Goal: Task Accomplishment & Management: Use online tool/utility

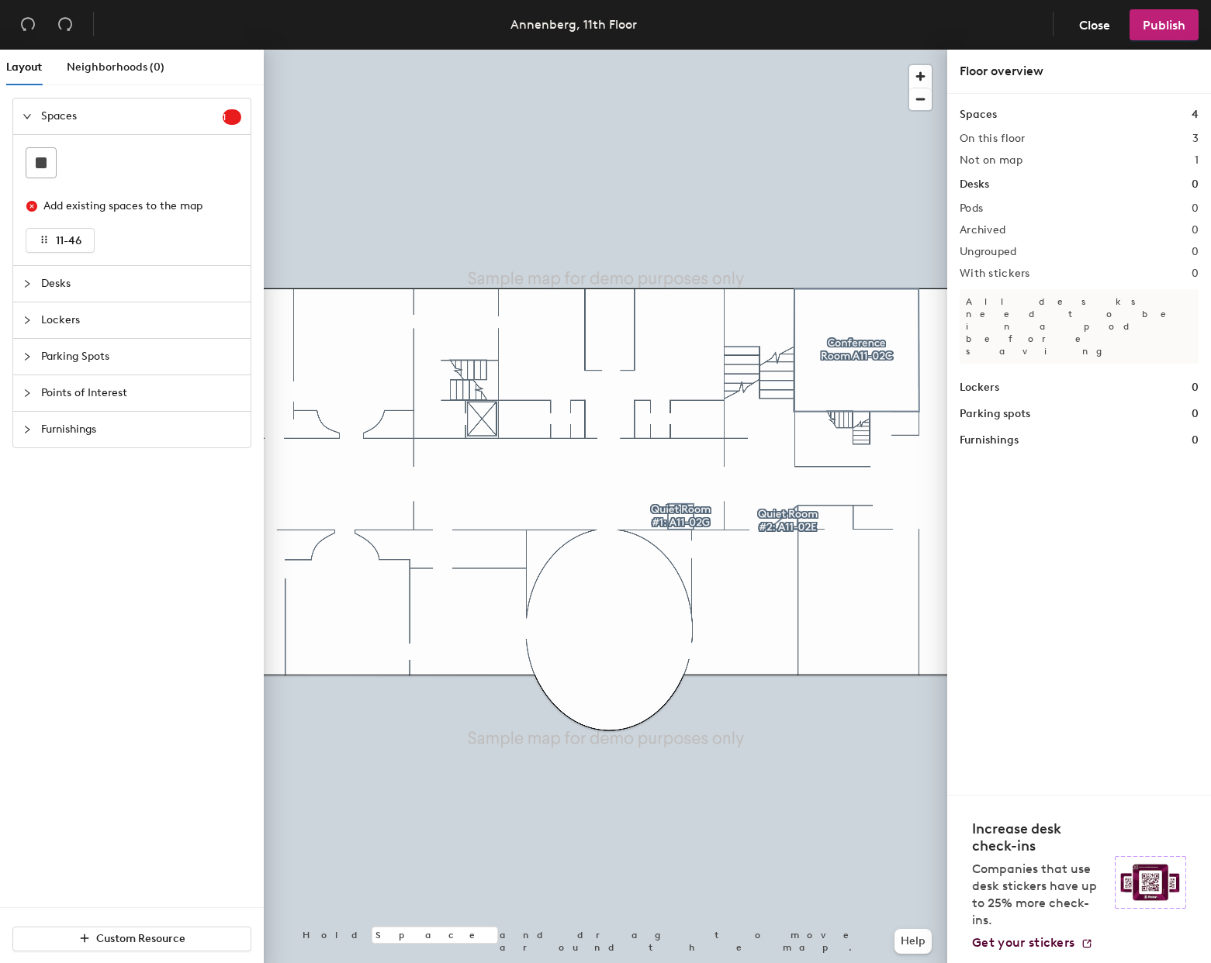
click at [32, 286] on div at bounding box center [31, 283] width 19 height 17
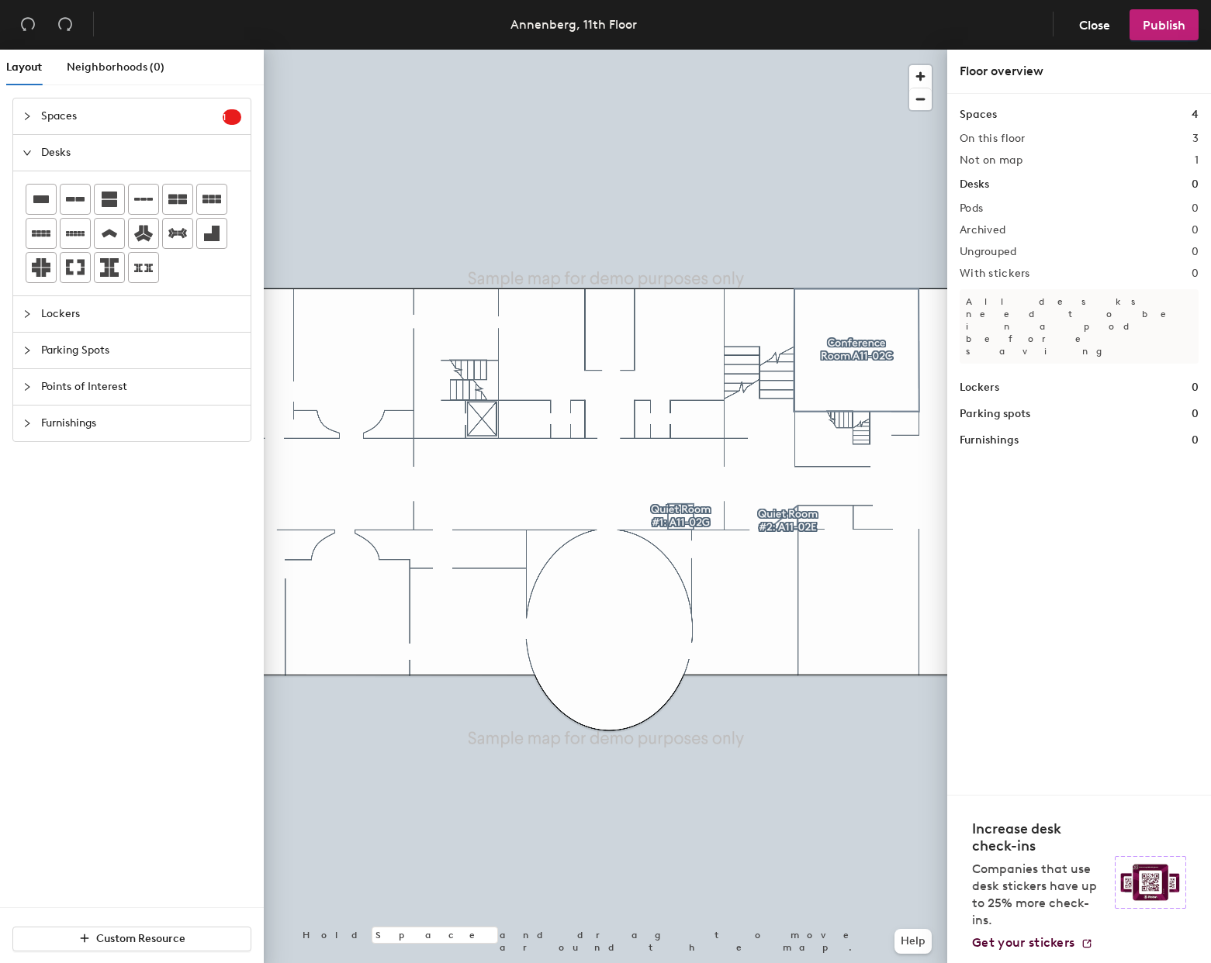
click at [486, 50] on div at bounding box center [605, 50] width 683 height 0
click at [13, 61] on span "Layout" at bounding box center [24, 66] width 36 height 13
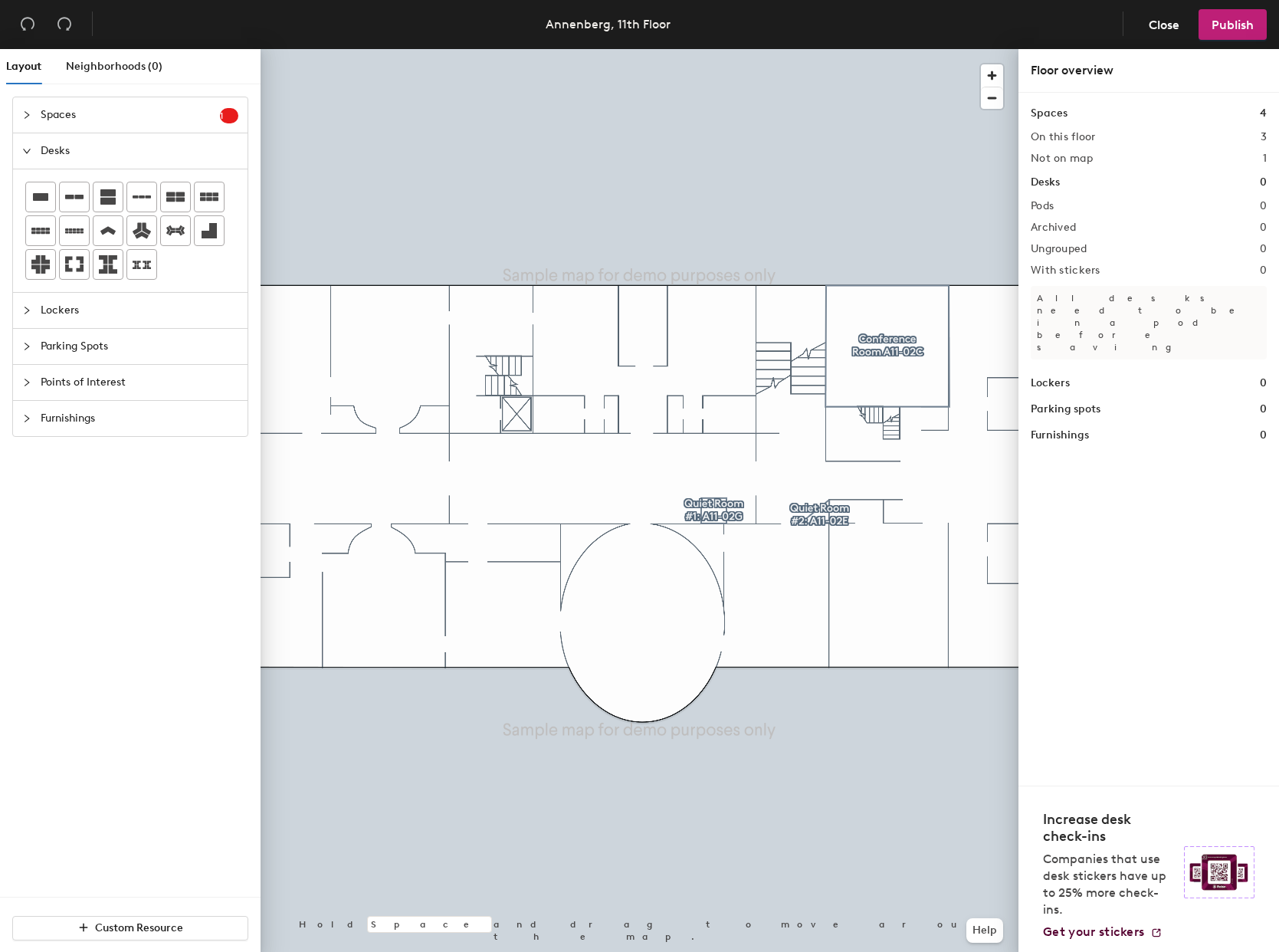
click at [104, 448] on div "Spaces 1 Add existing spaces to the map 11-46 Desks Lockers Parking Spots Point…" at bounding box center [130, 266] width 261 height 365
click at [20, 57] on div "Layout" at bounding box center [24, 67] width 36 height 36
click at [115, 57] on div "Neighborhoods (0)" at bounding box center [115, 67] width 97 height 36
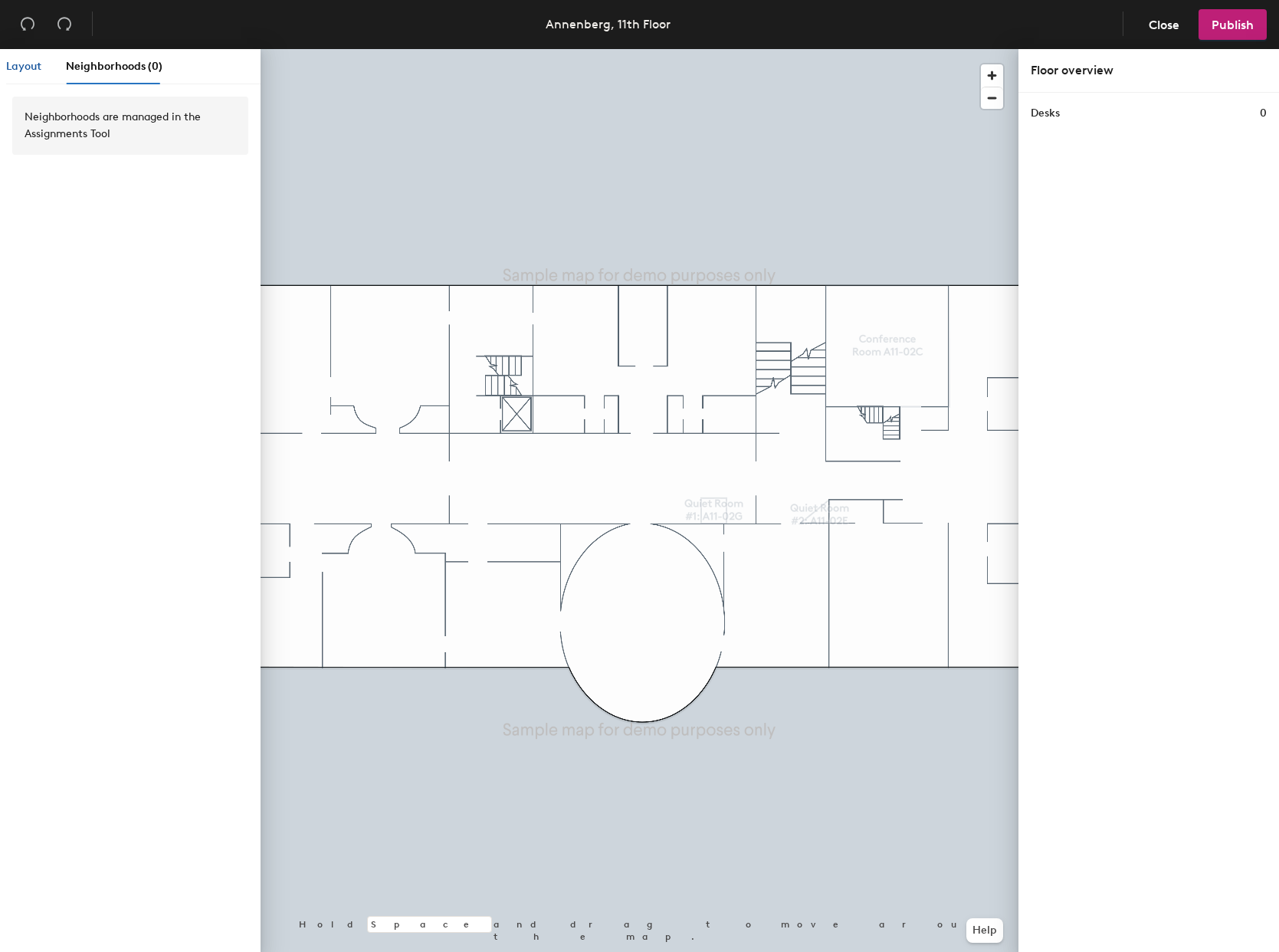
click at [33, 63] on span "Layout" at bounding box center [24, 65] width 36 height 13
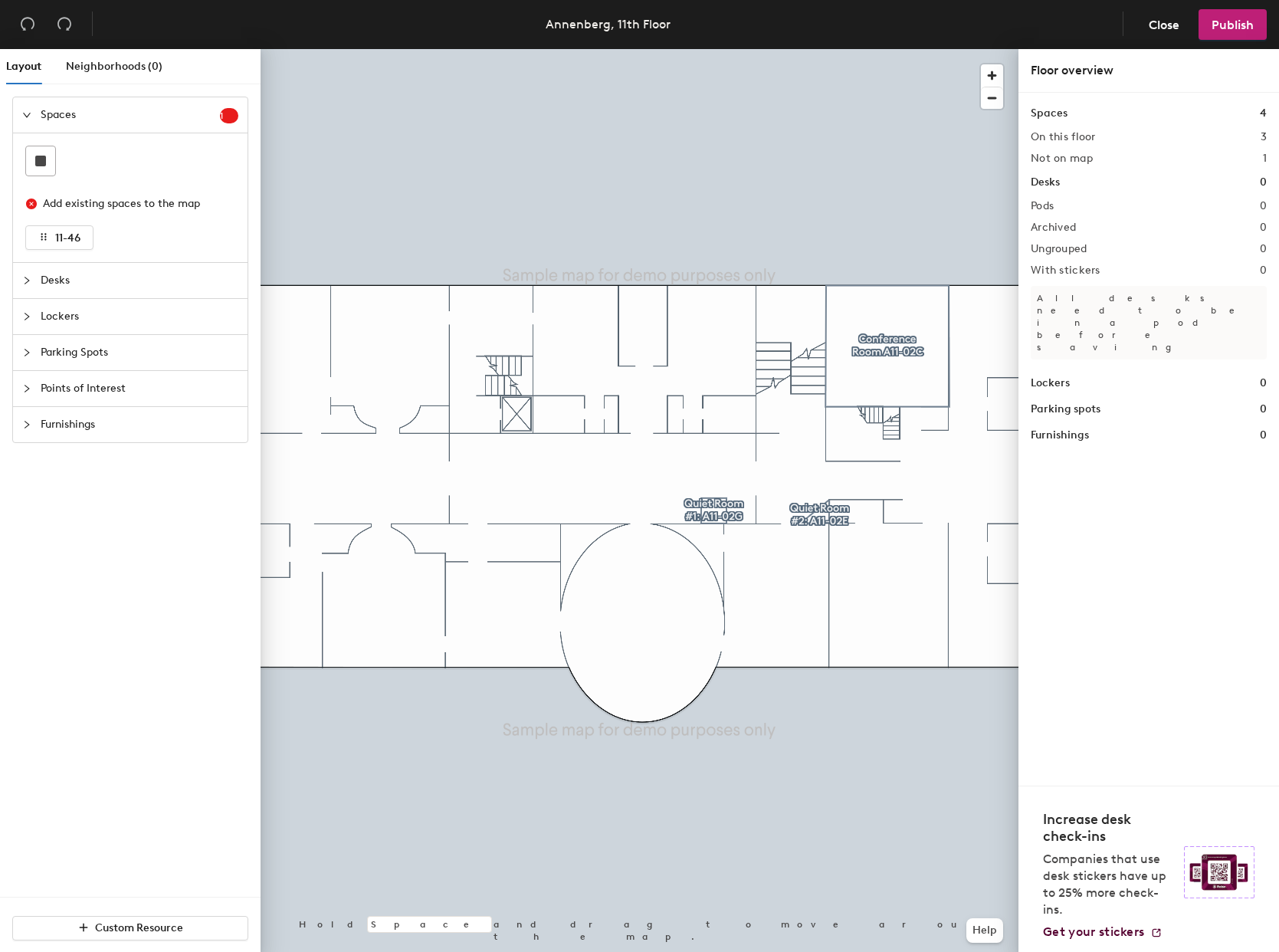
click at [25, 115] on icon "expanded" at bounding box center [26, 115] width 9 height 9
click at [36, 150] on div at bounding box center [31, 150] width 19 height 17
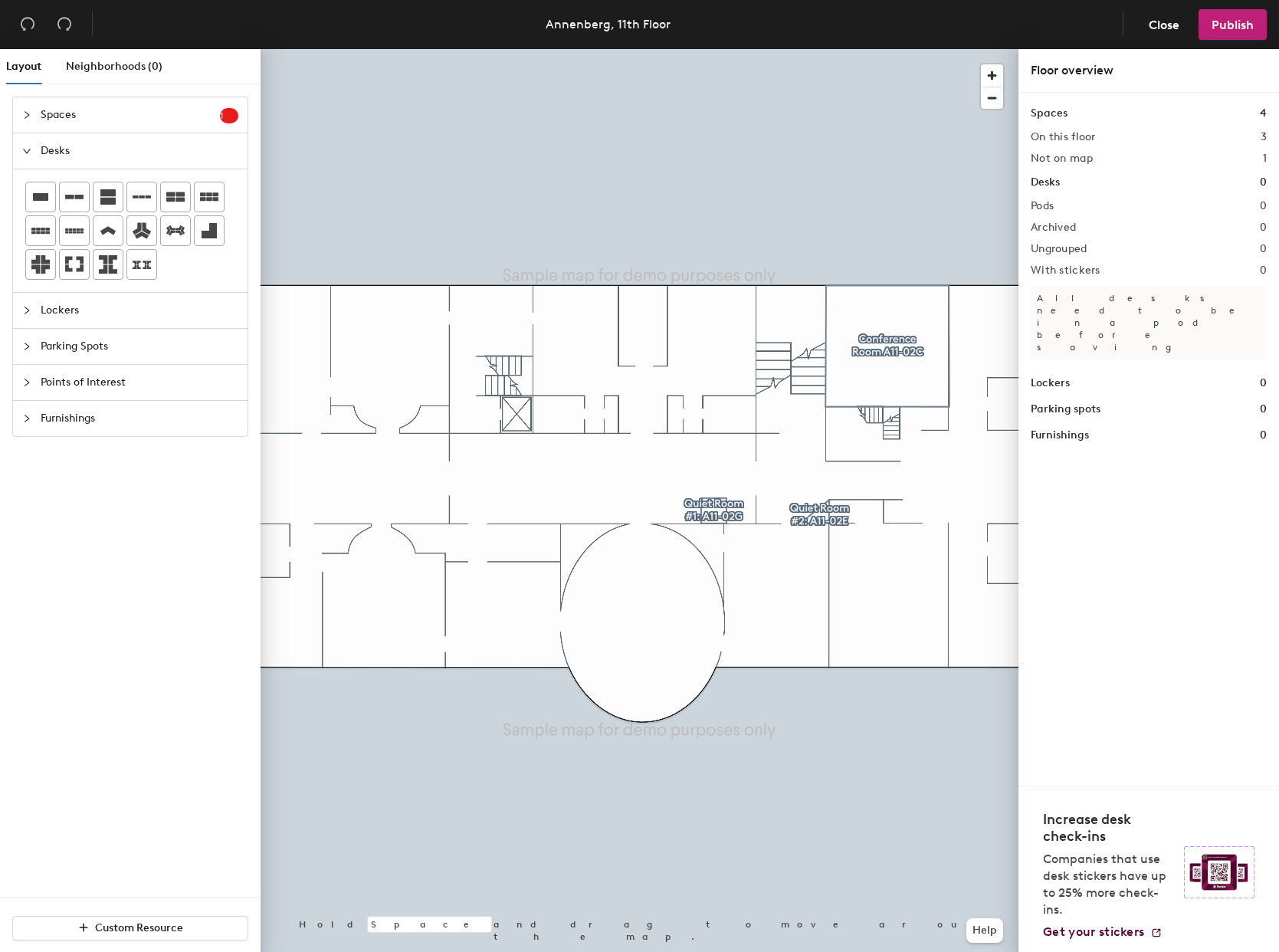
click at [27, 315] on div at bounding box center [31, 310] width 19 height 17
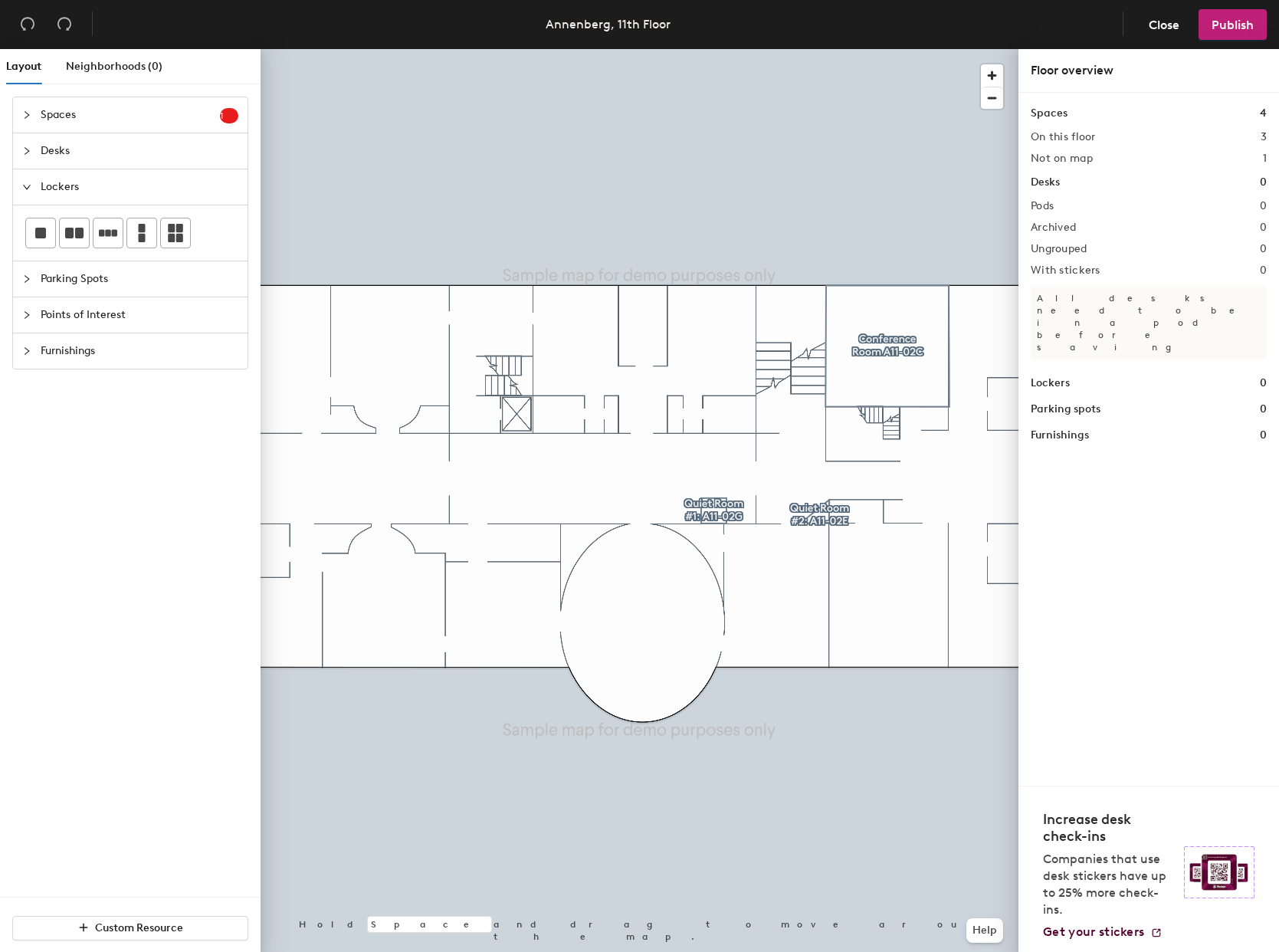
click at [1050, 193] on div "Spaces 4 On this floor 3 Not on map 1 Desks 0 Pods 0 Archived 0 Ungrouped 0 Wit…" at bounding box center [1149, 274] width 236 height 339
click at [1045, 200] on h2 "Pods" at bounding box center [1042, 206] width 23 height 12
click at [1043, 183] on h1 "Desks" at bounding box center [1045, 182] width 29 height 17
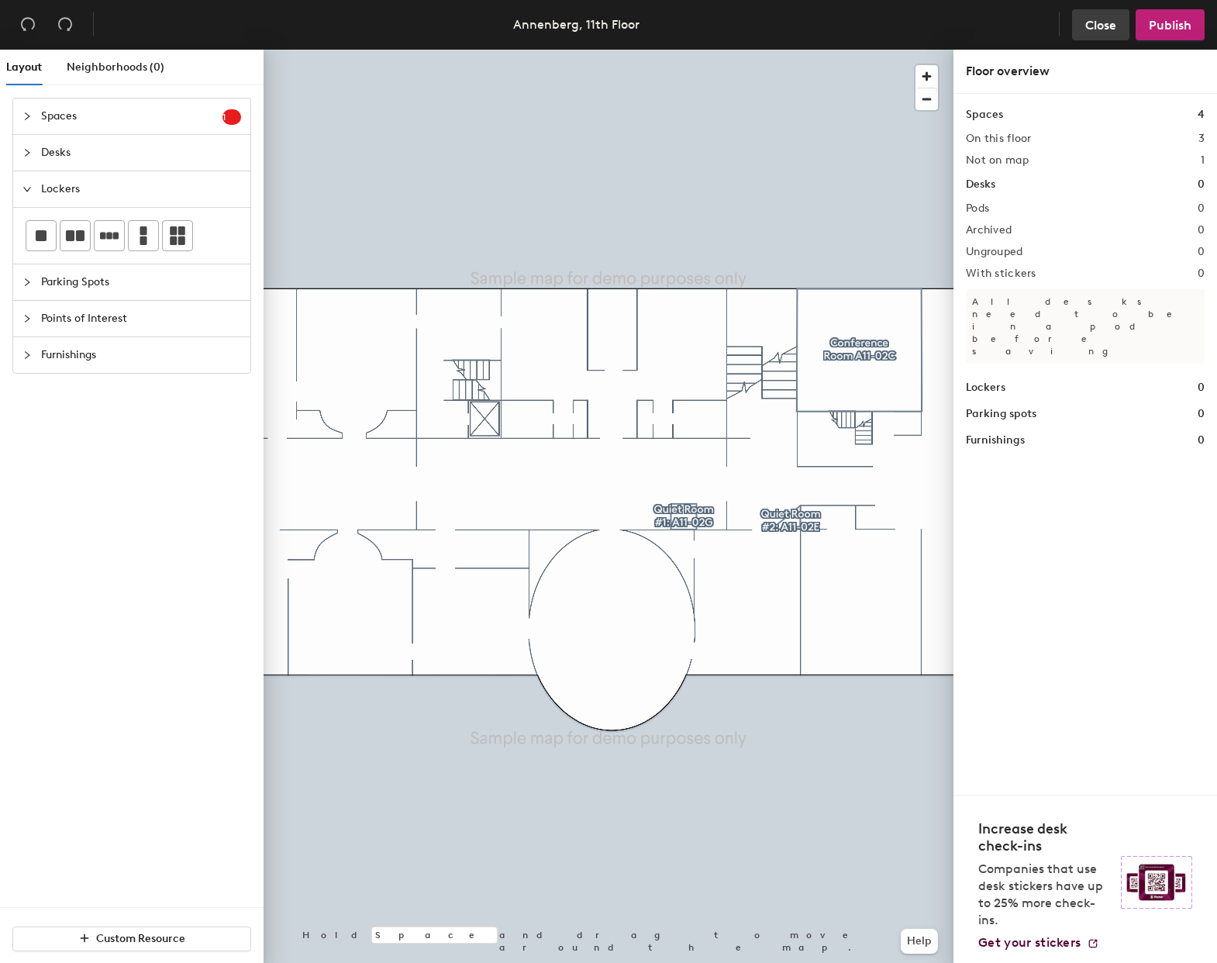
click at [1103, 34] on button "Close" at bounding box center [1100, 24] width 57 height 31
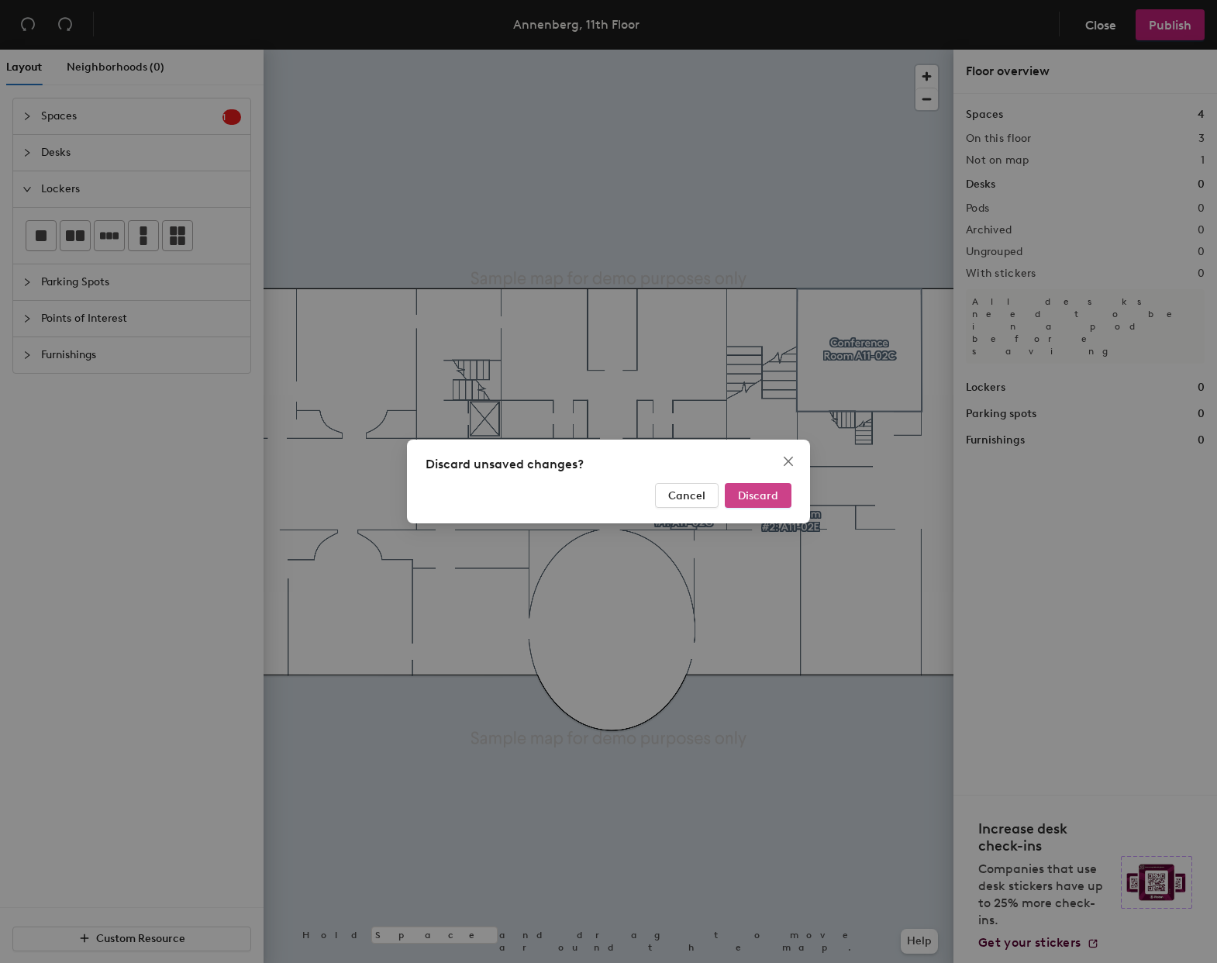
click at [748, 498] on span "Discard" at bounding box center [758, 495] width 40 height 13
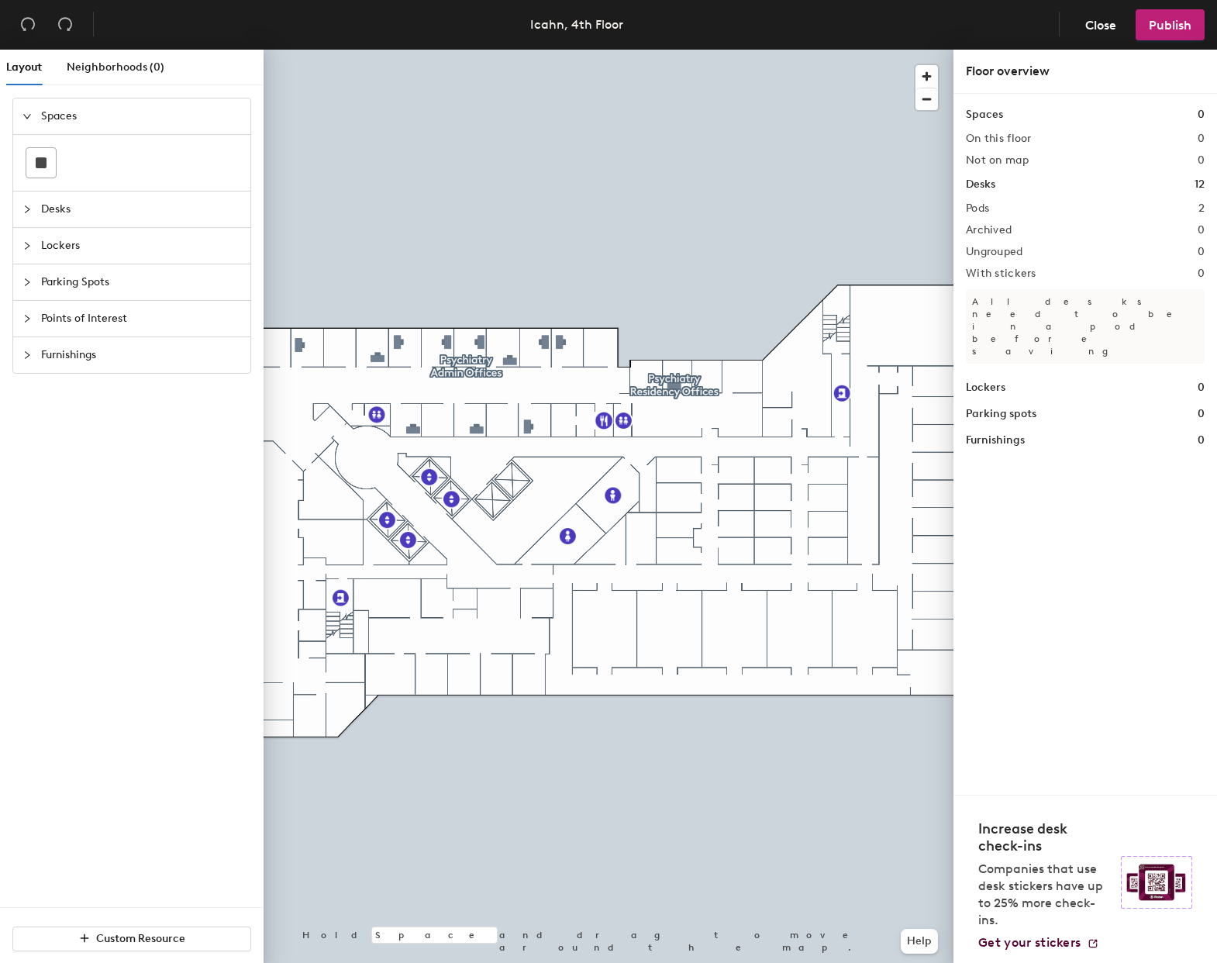
click at [28, 214] on div at bounding box center [31, 209] width 19 height 17
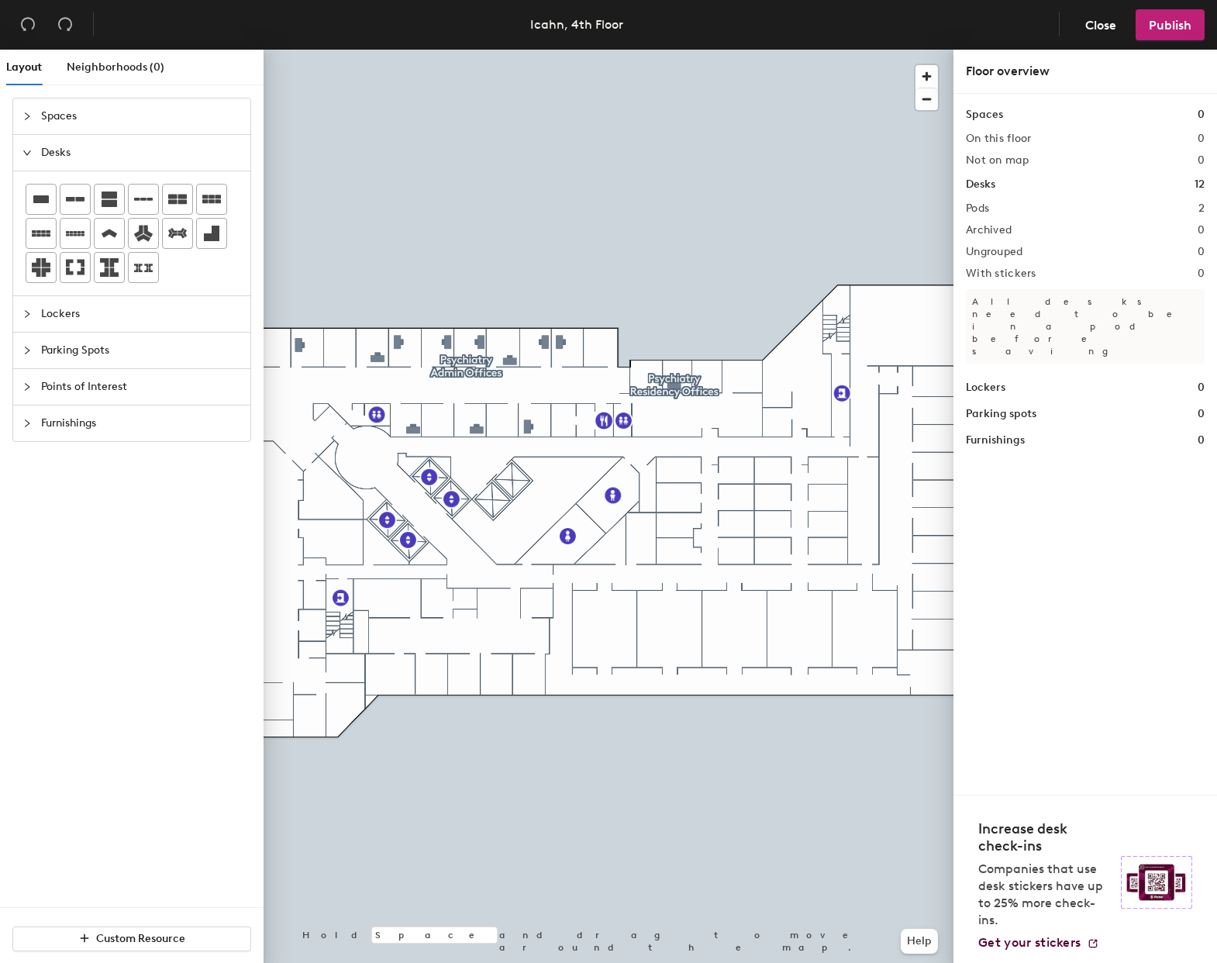
click at [25, 144] on div at bounding box center [31, 152] width 19 height 17
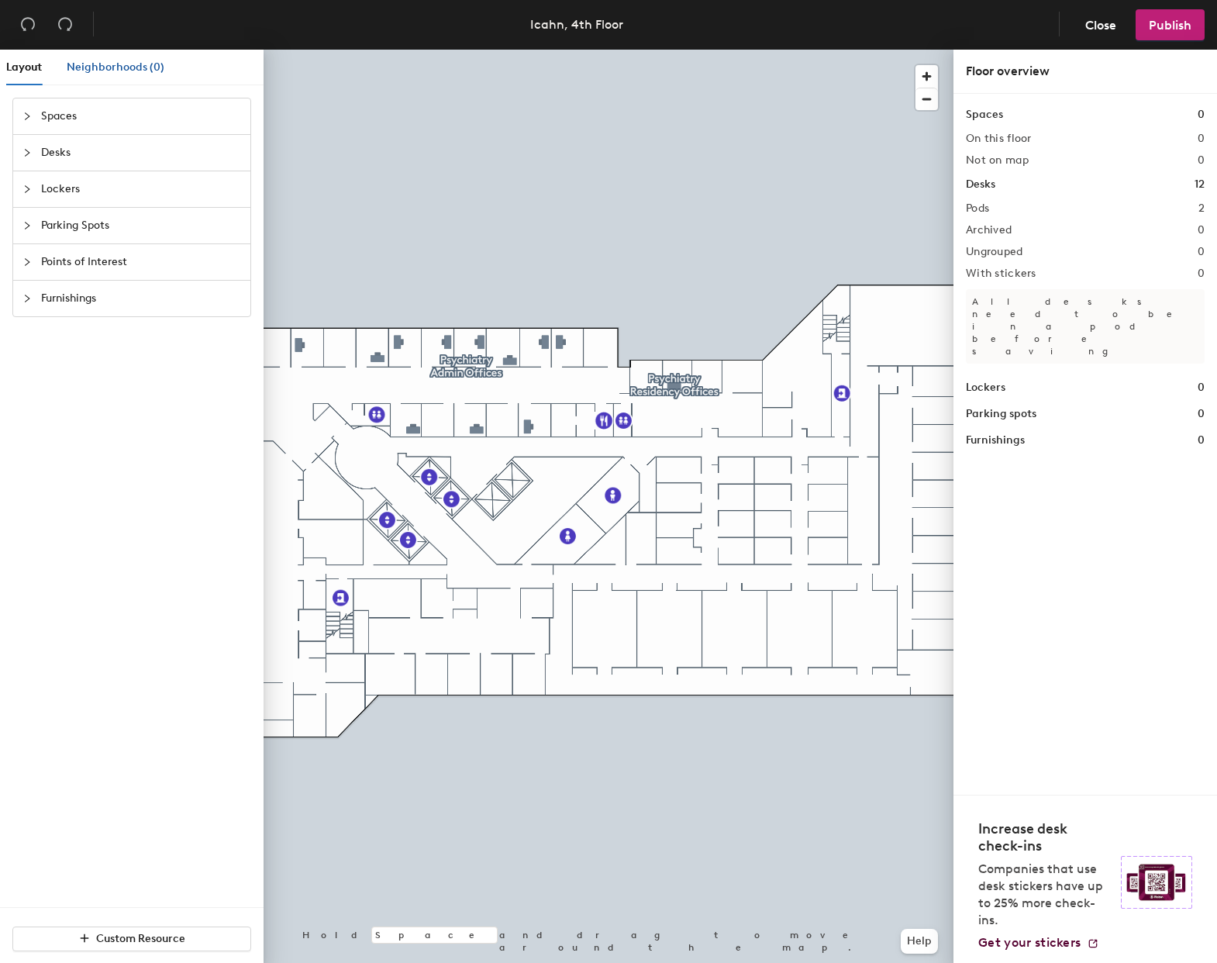
click at [102, 67] on span "Neighborhoods (0)" at bounding box center [116, 66] width 98 height 13
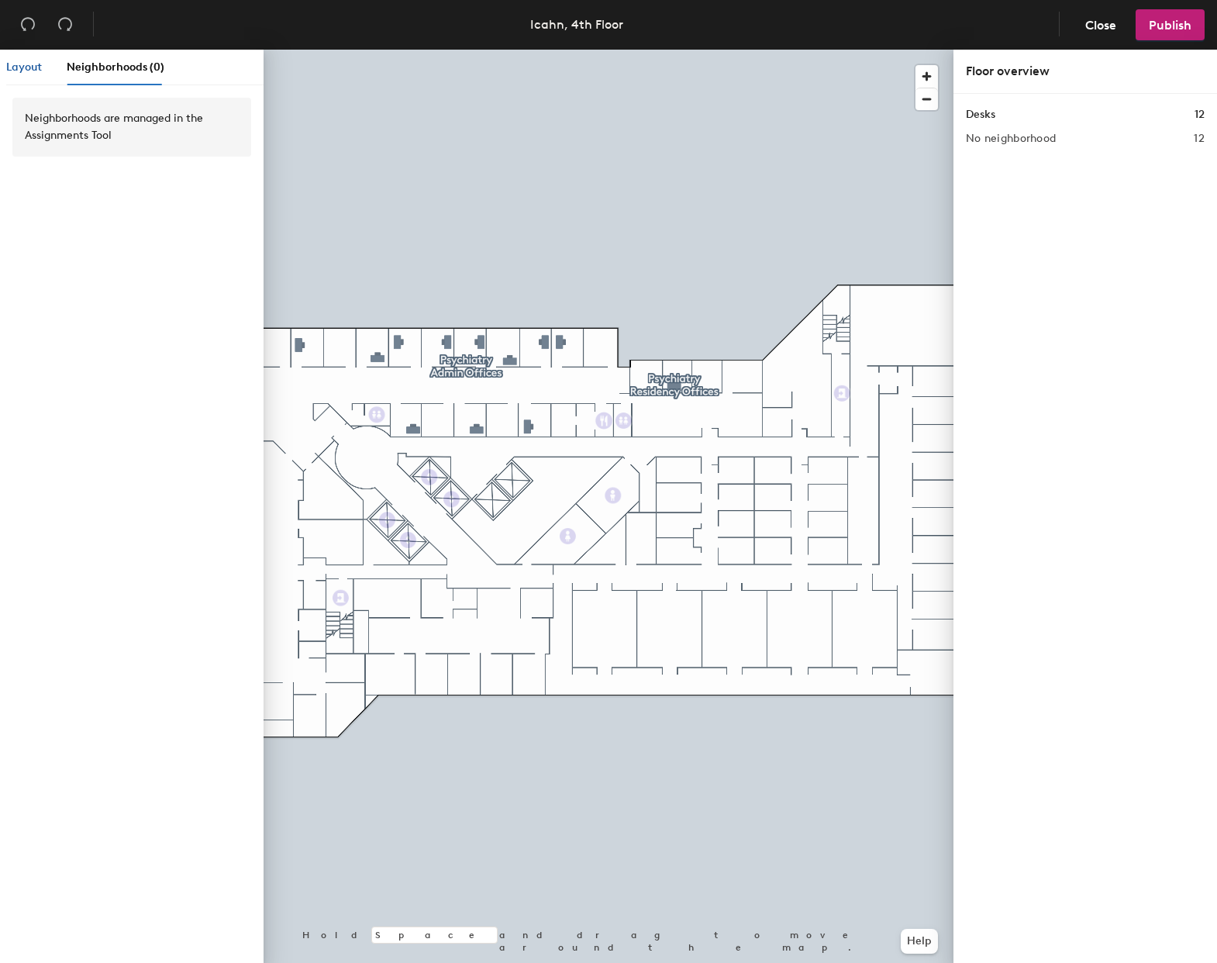
click at [20, 72] on span "Layout" at bounding box center [24, 66] width 36 height 13
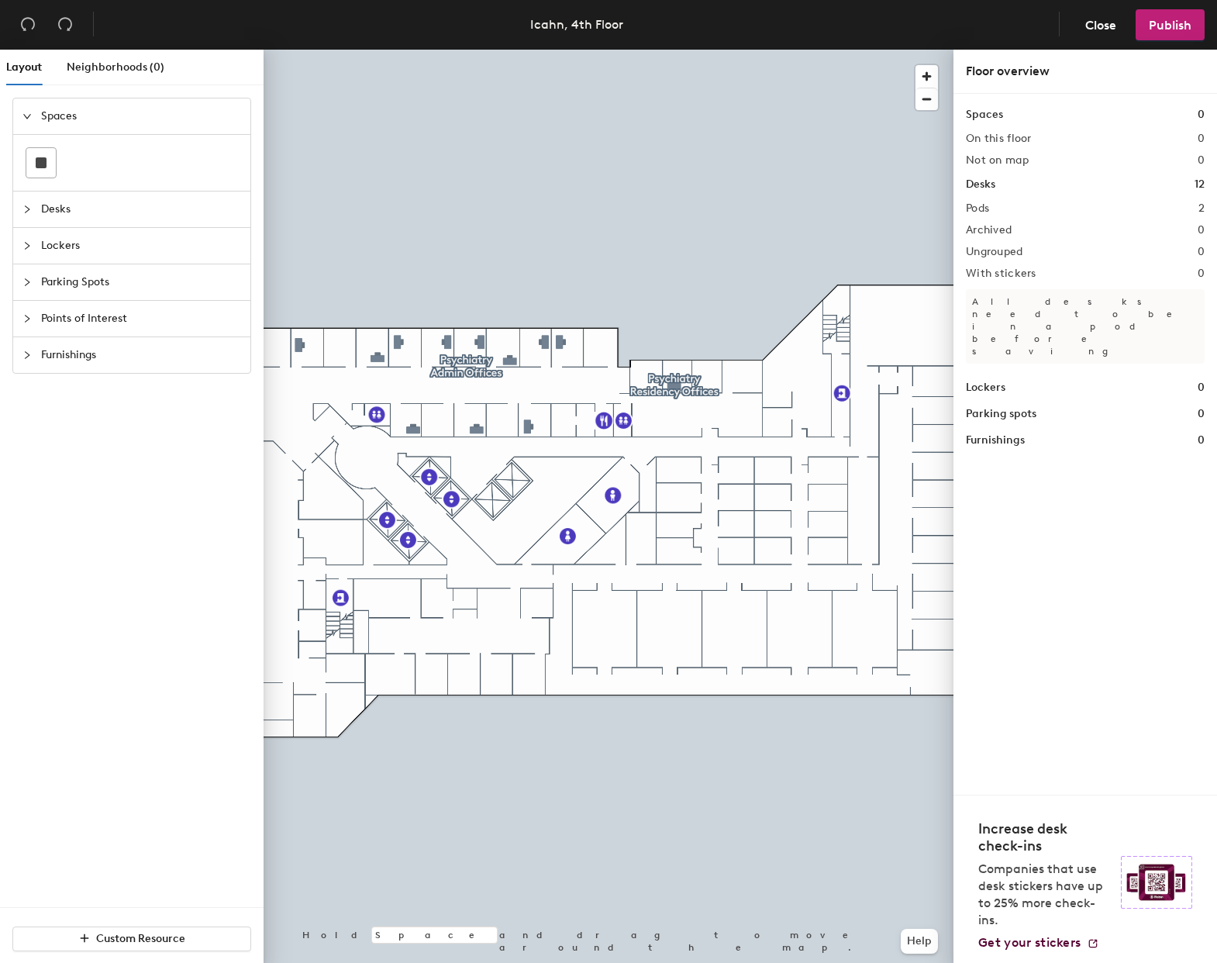
click at [983, 200] on div "Spaces 0 On this floor 0 Not on map 0 Desks 12 Pods 2 Archived 0 Ungrouped 0 Wi…" at bounding box center [1085, 277] width 239 height 343
click at [980, 183] on h1 "Desks" at bounding box center [980, 184] width 29 height 17
click at [395, 50] on div at bounding box center [609, 50] width 690 height 0
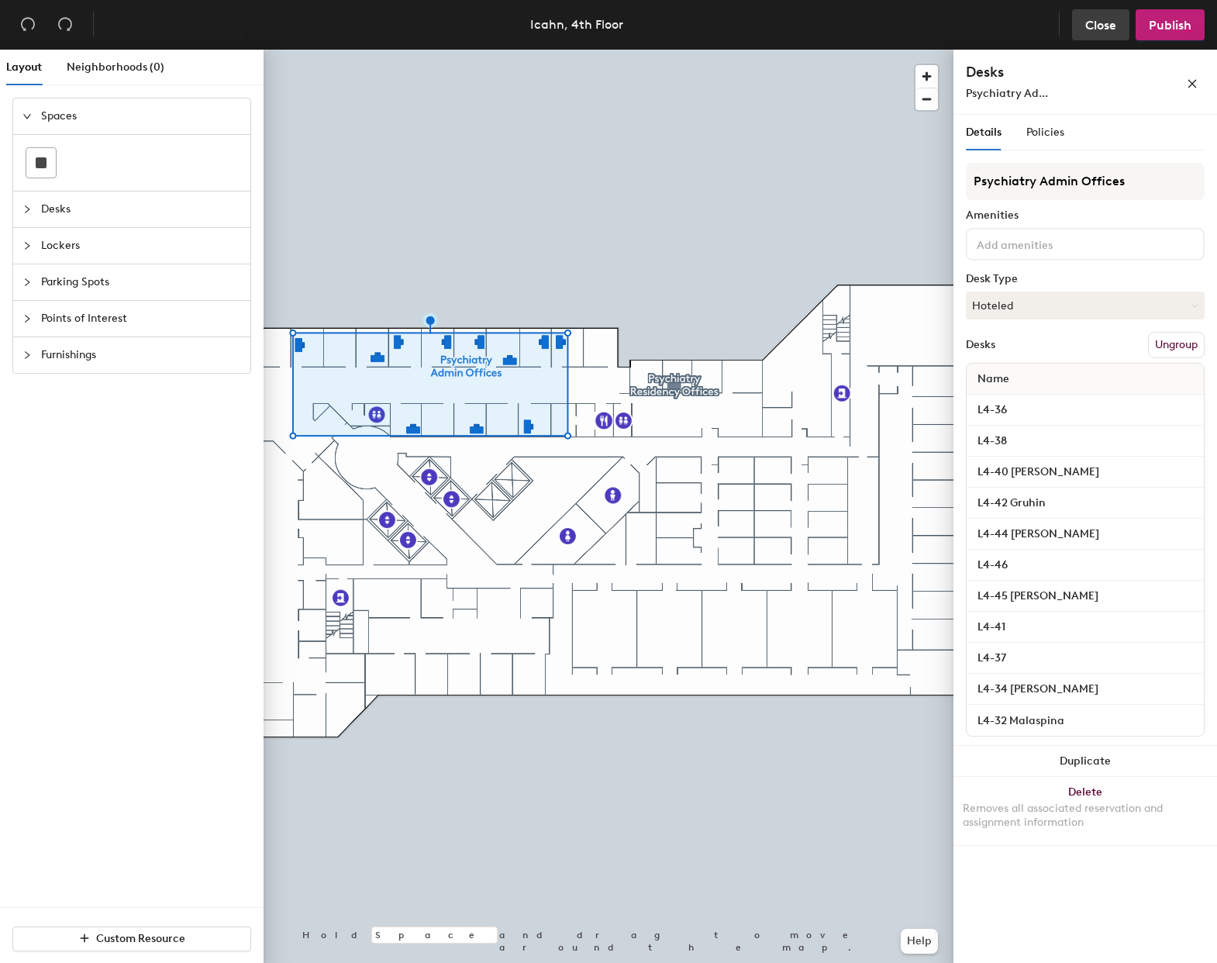
click at [1100, 26] on span "Close" at bounding box center [1101, 25] width 31 height 15
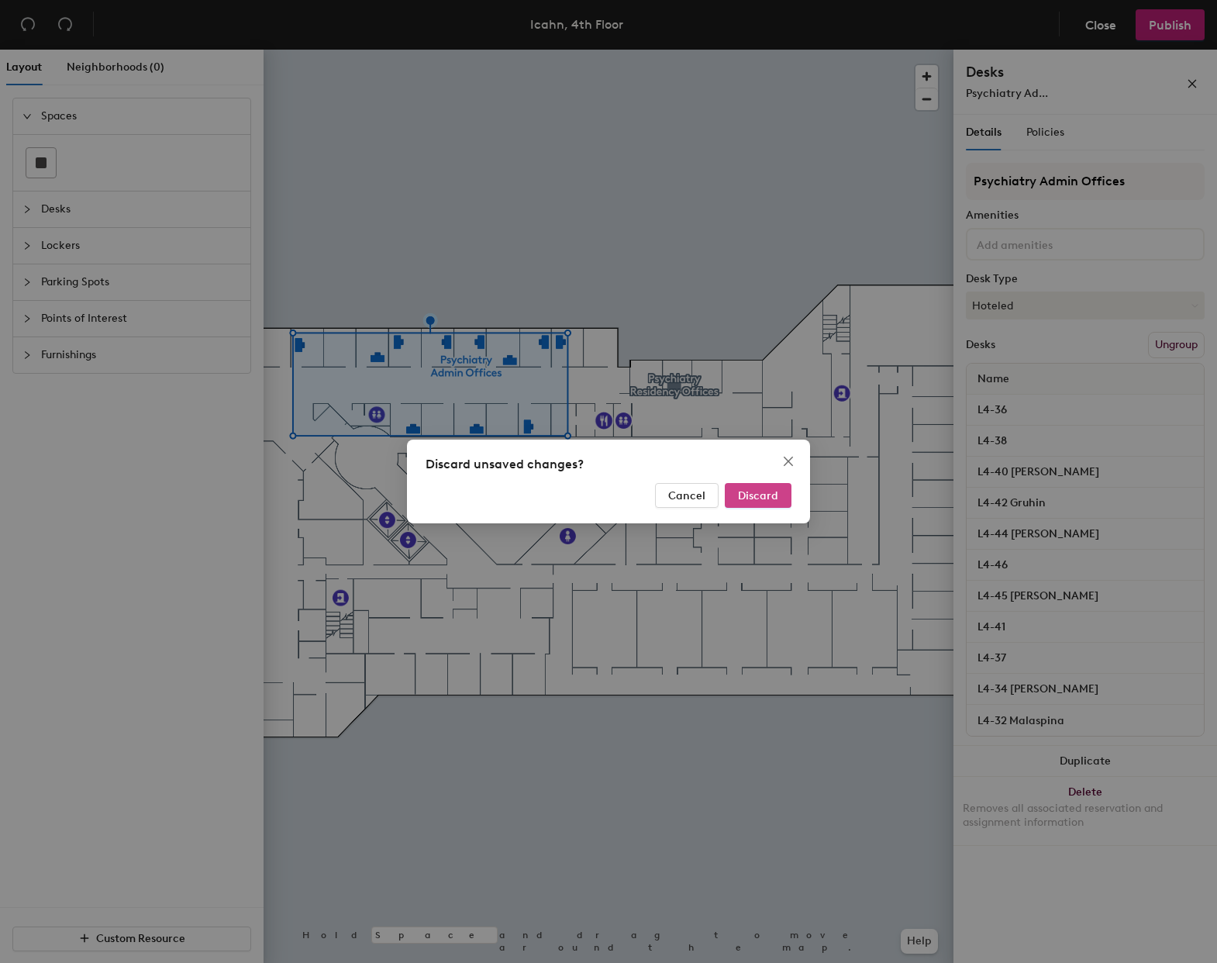
click at [748, 493] on span "Discard" at bounding box center [758, 495] width 40 height 13
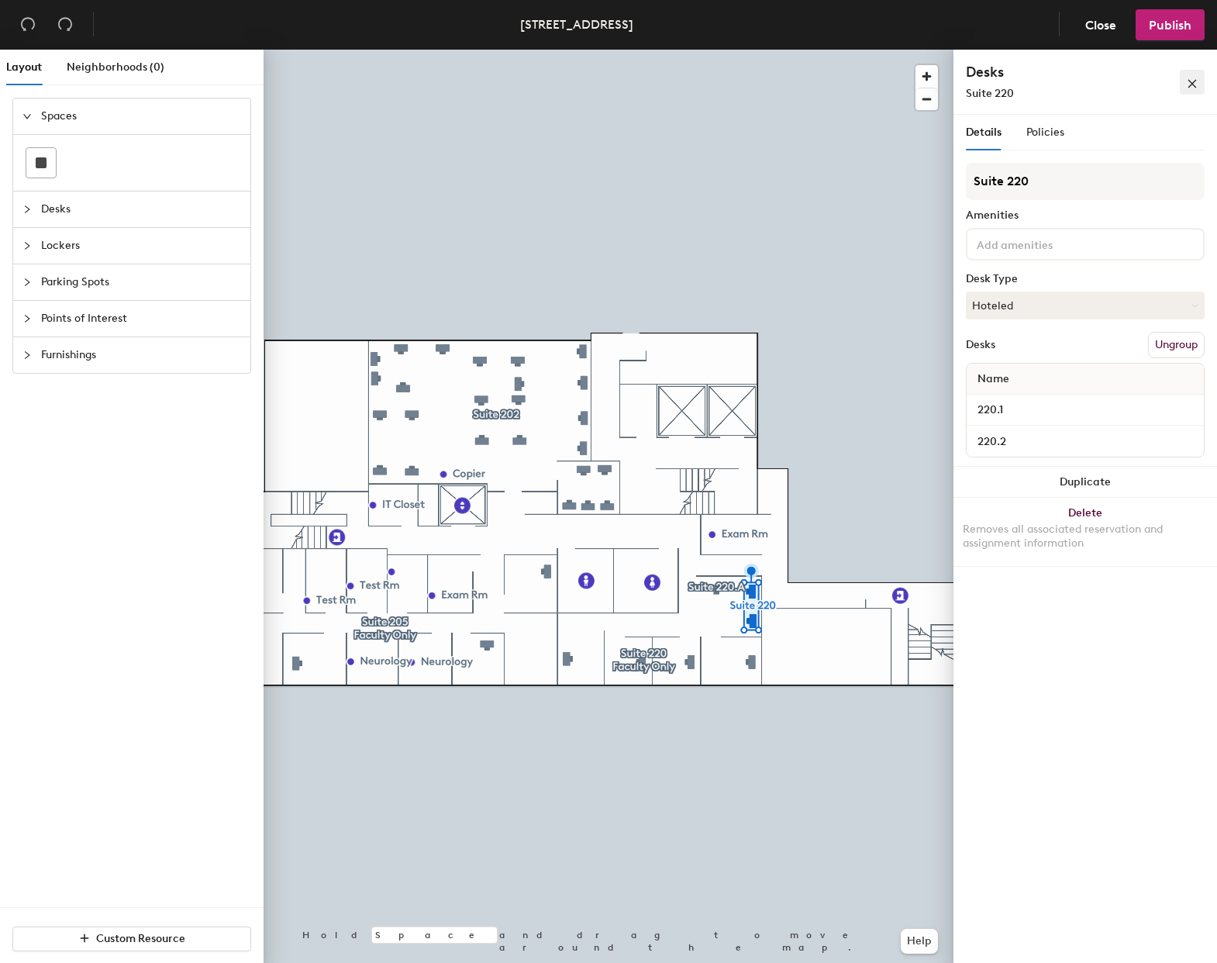
click at [1191, 87] on icon "close" at bounding box center [1192, 83] width 11 height 11
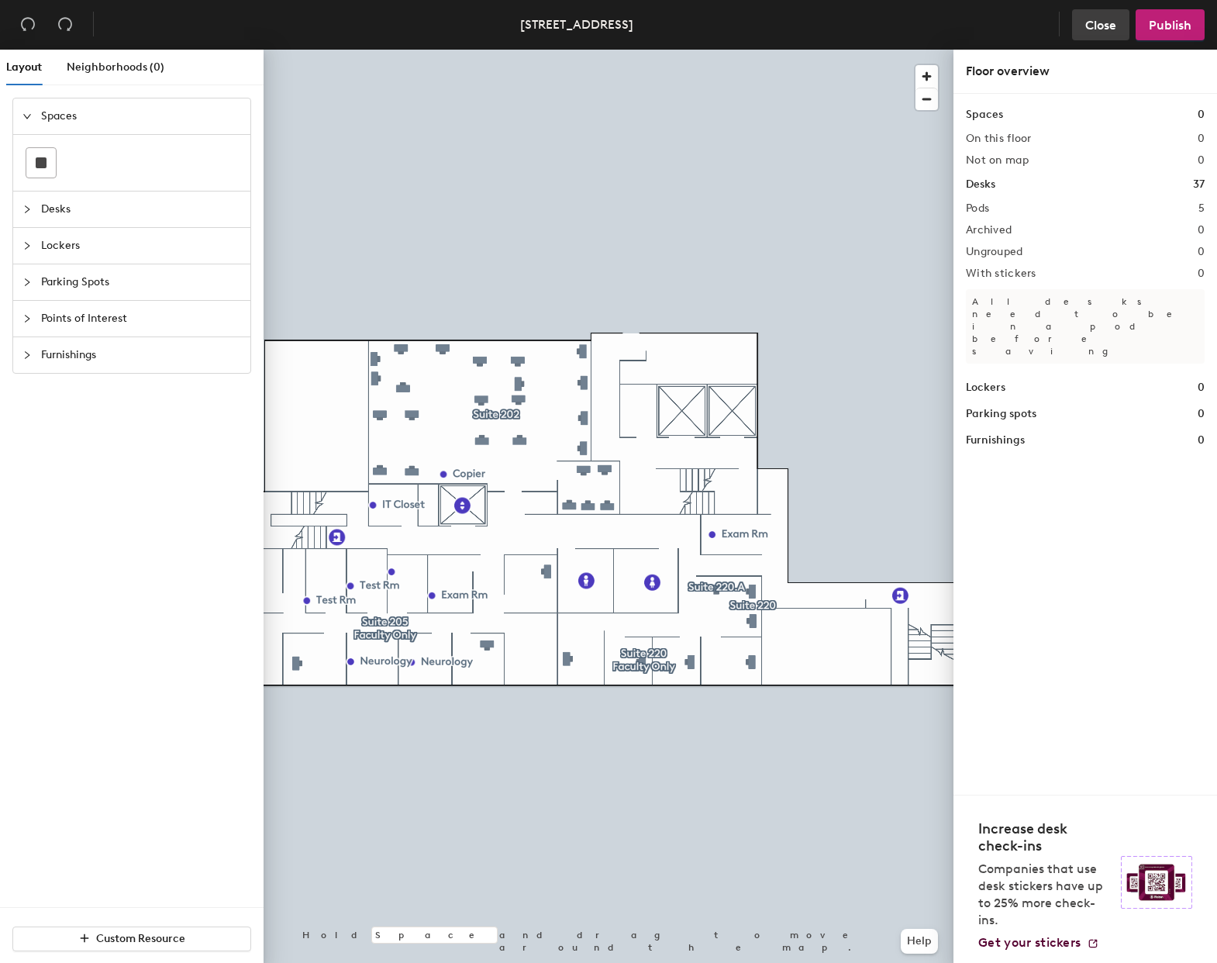
click at [1093, 25] on span "Close" at bounding box center [1101, 25] width 31 height 15
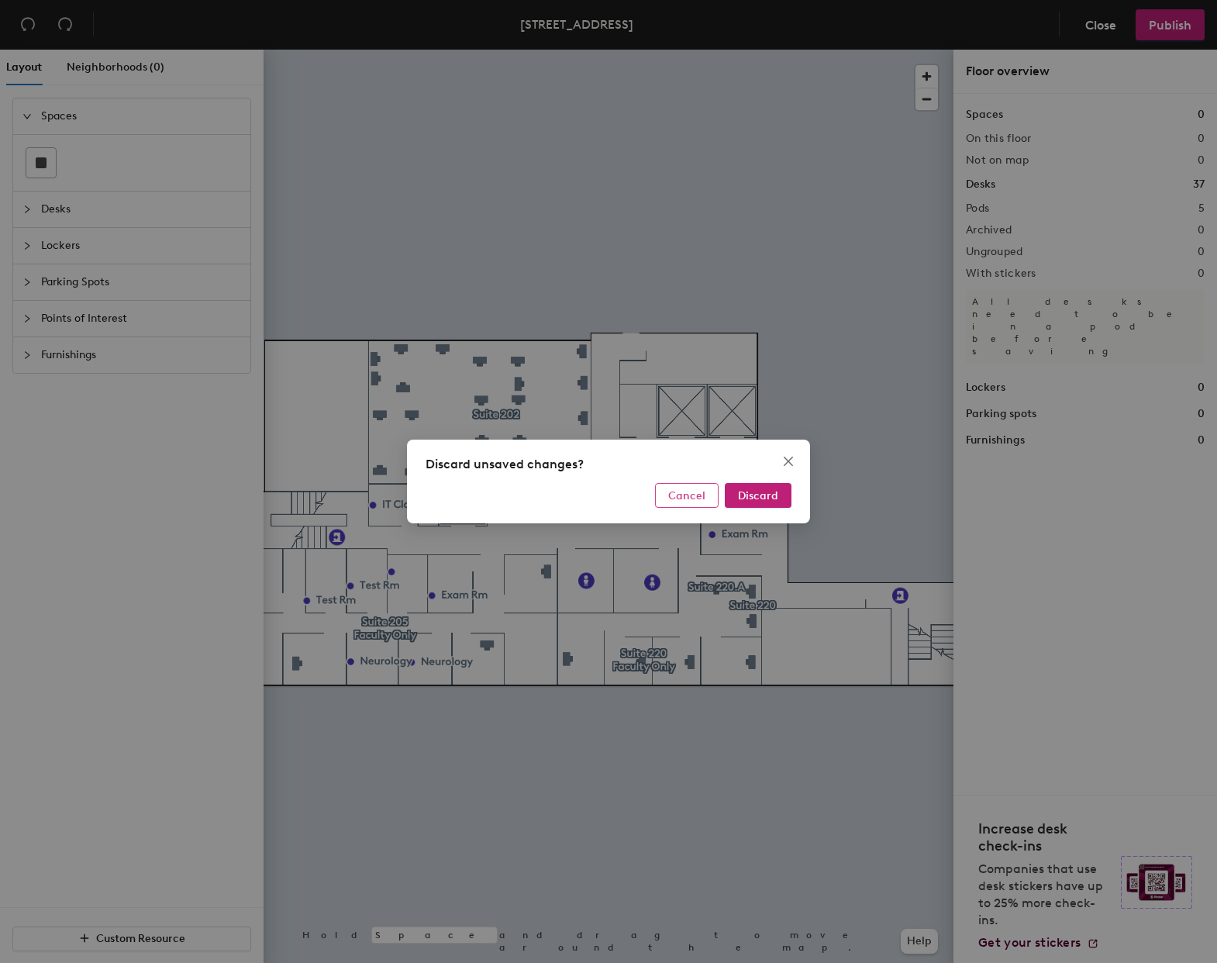
click at [704, 496] on span "Cancel" at bounding box center [686, 495] width 37 height 13
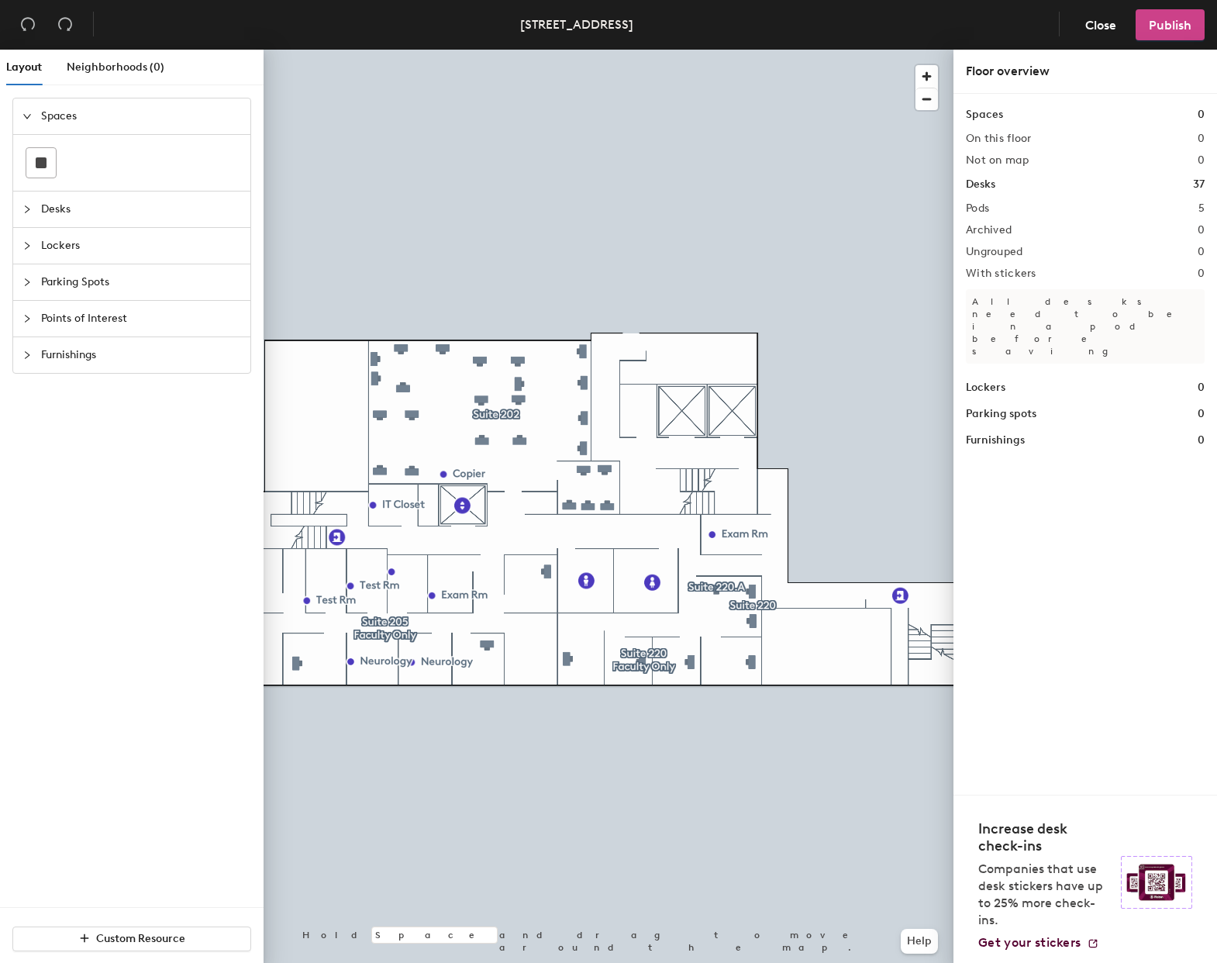
click at [1169, 20] on span "Publish" at bounding box center [1170, 25] width 43 height 15
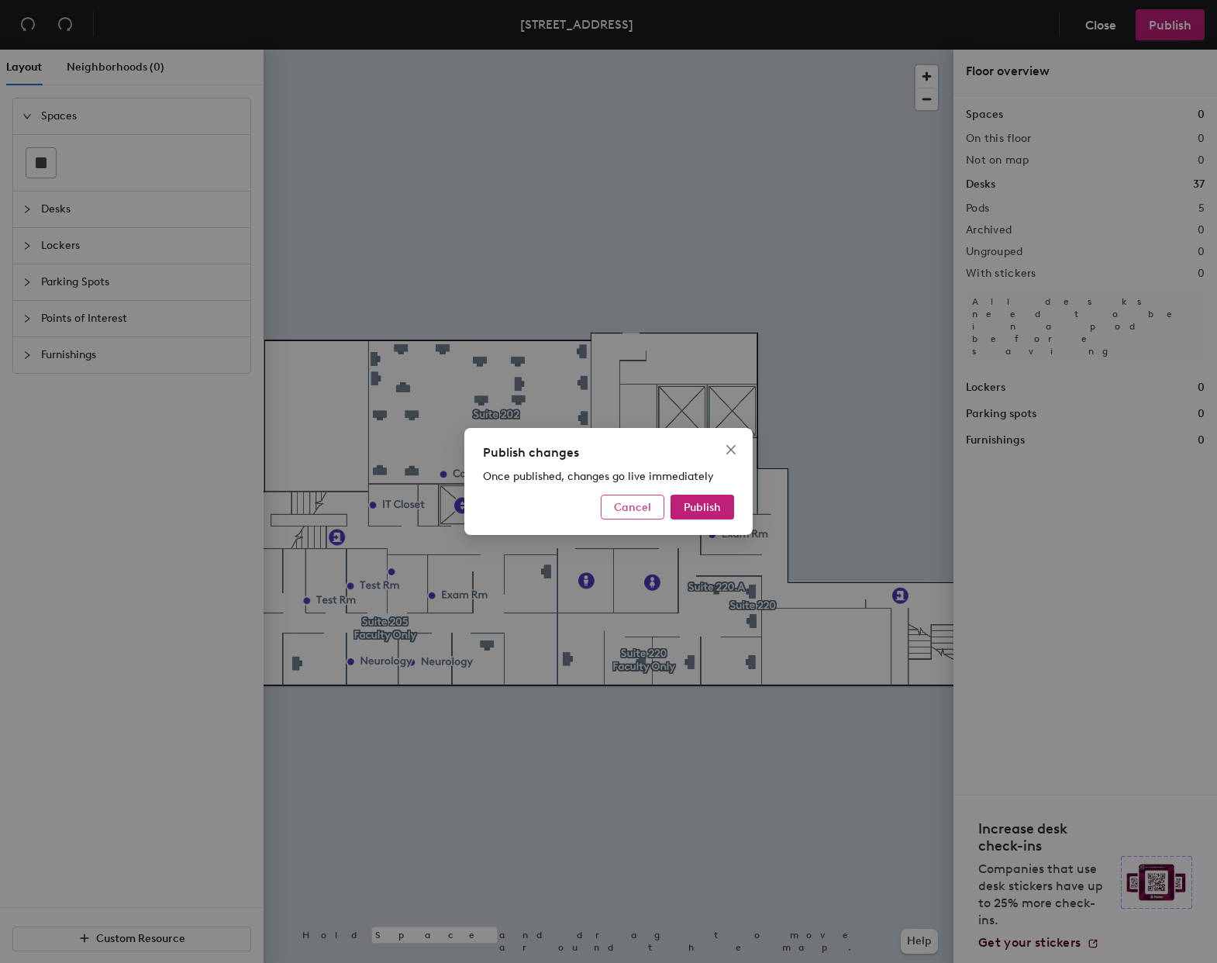
click at [644, 506] on span "Cancel" at bounding box center [632, 507] width 37 height 13
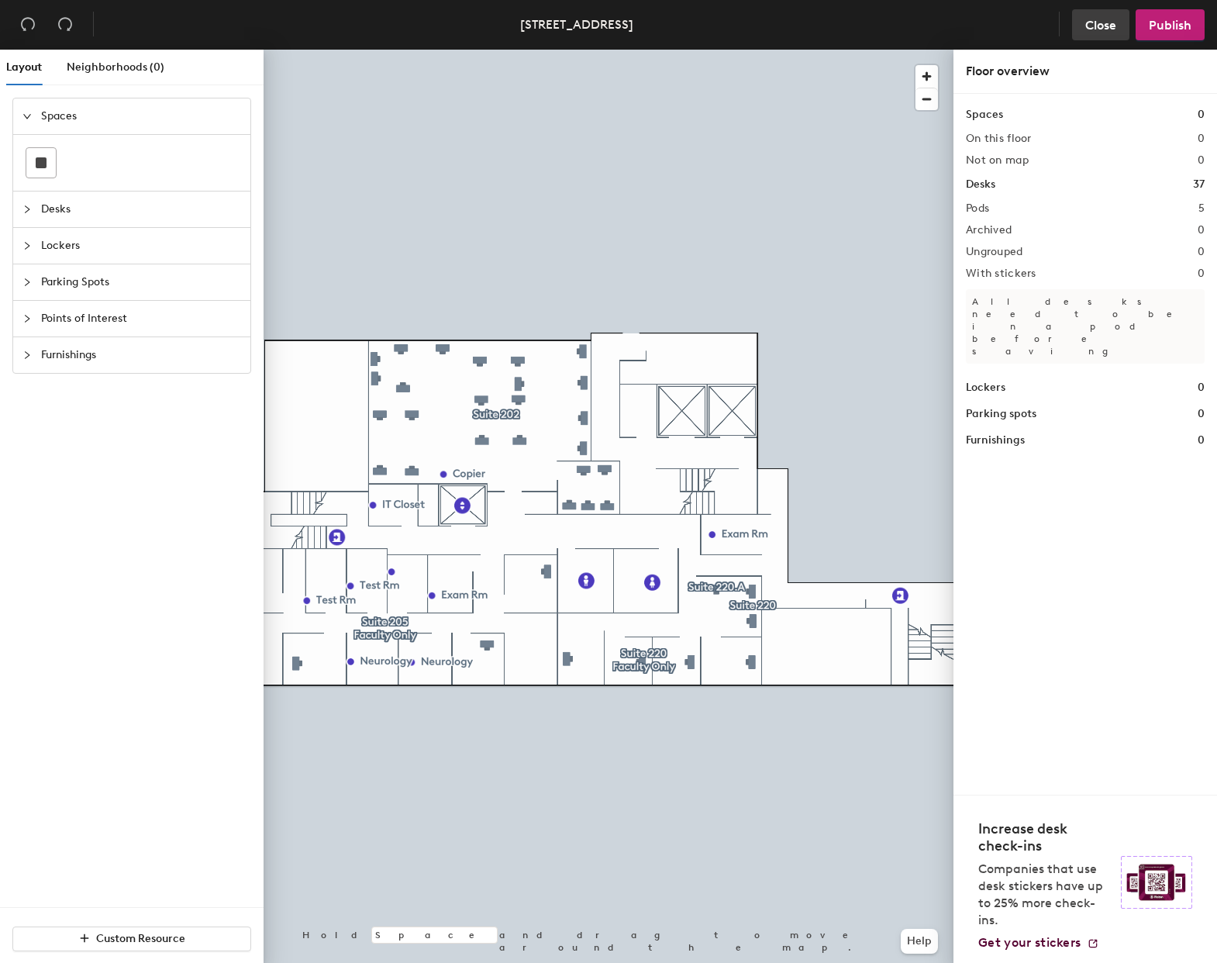
click at [1114, 22] on span "Close" at bounding box center [1101, 25] width 31 height 15
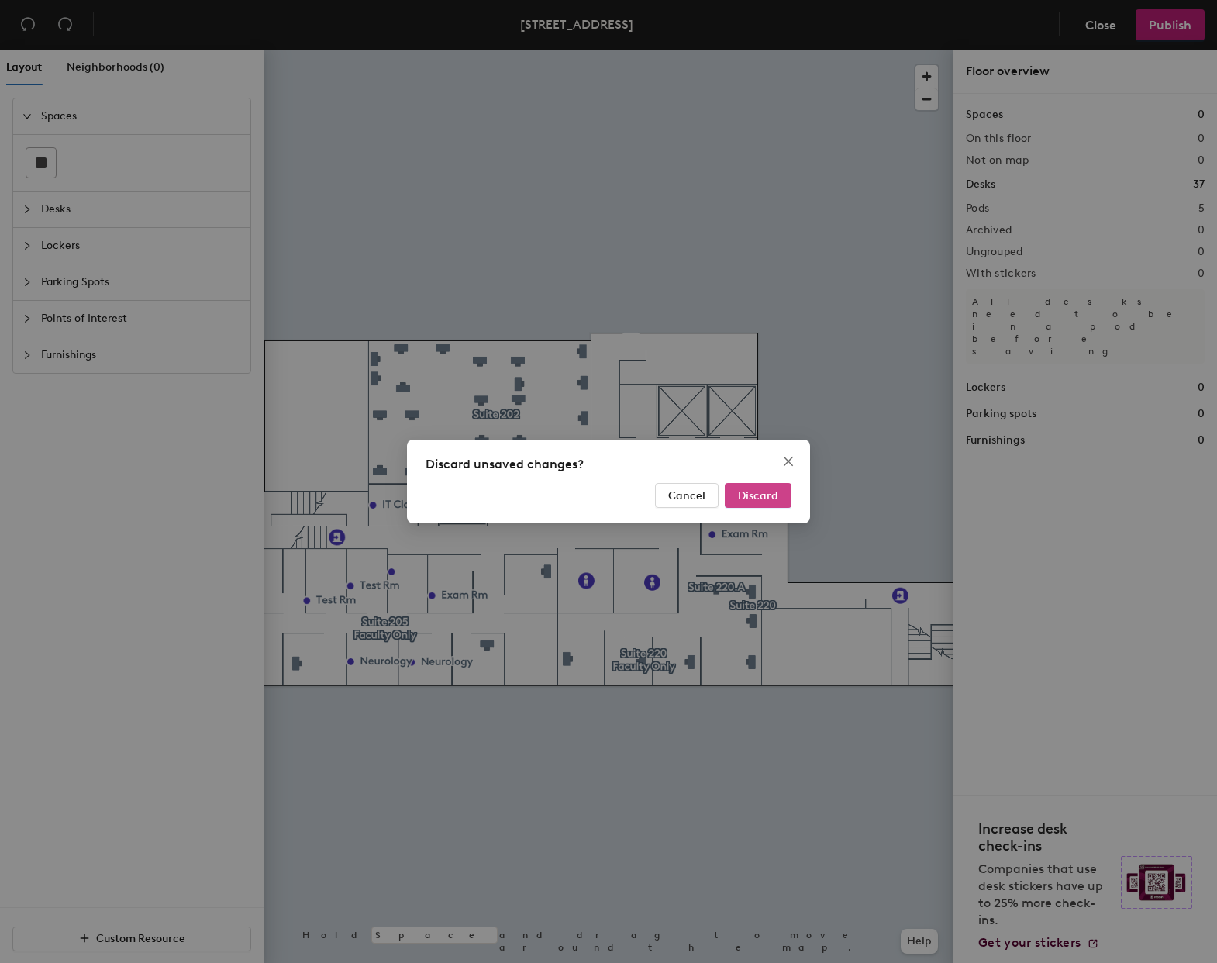
click at [763, 495] on span "Discard" at bounding box center [758, 495] width 40 height 13
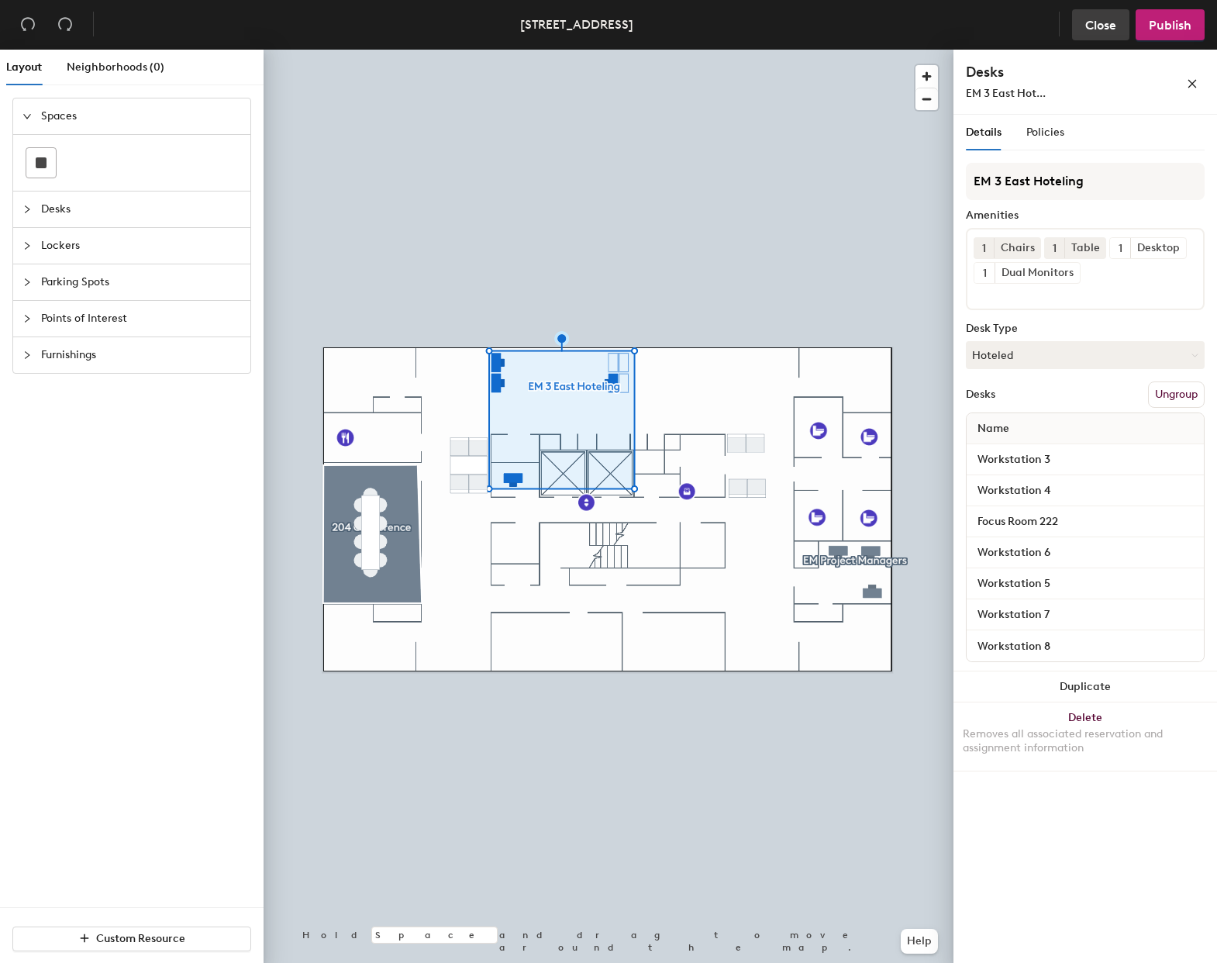
click at [1114, 23] on span "Close" at bounding box center [1101, 25] width 31 height 15
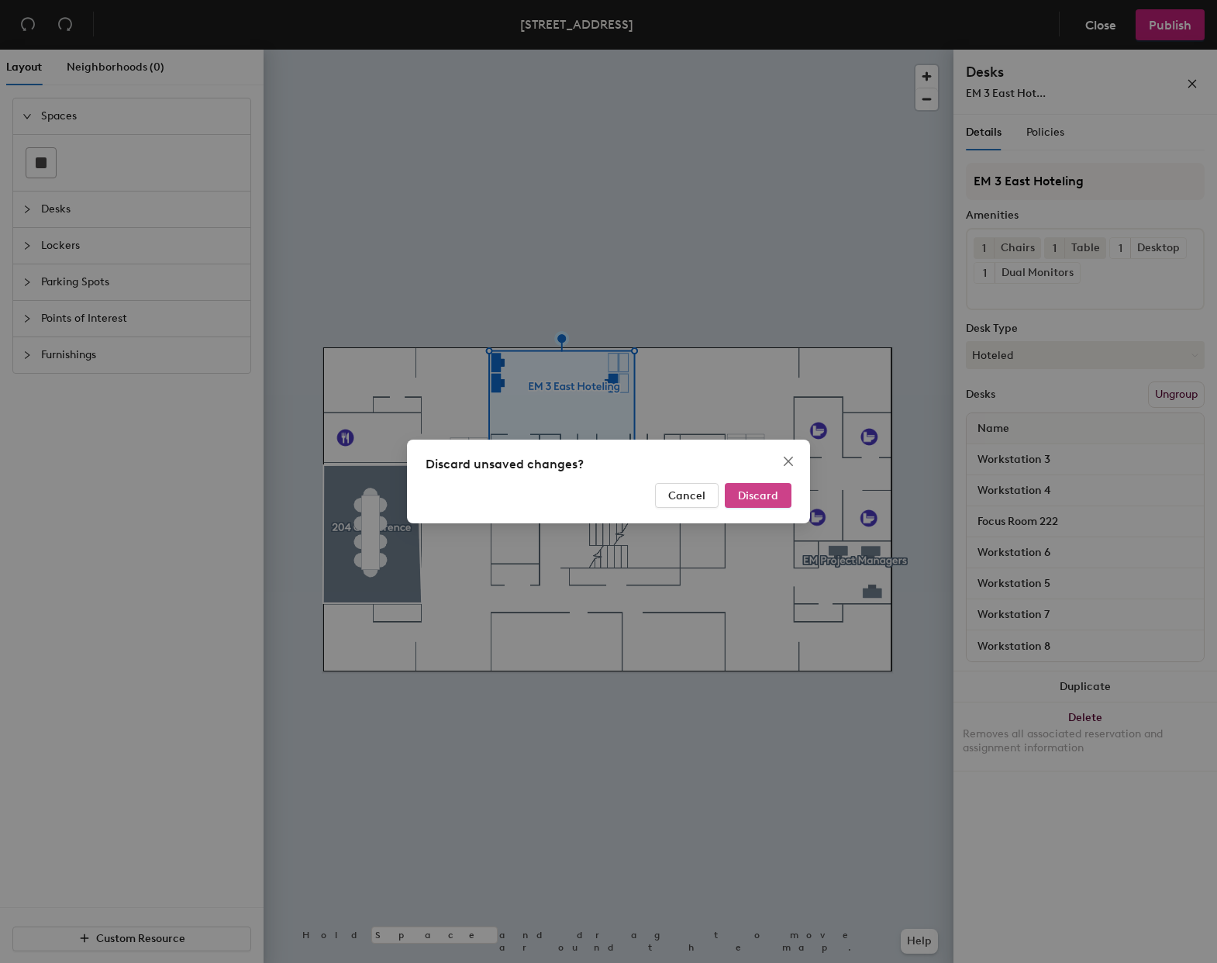
click at [748, 496] on span "Discard" at bounding box center [758, 495] width 40 height 13
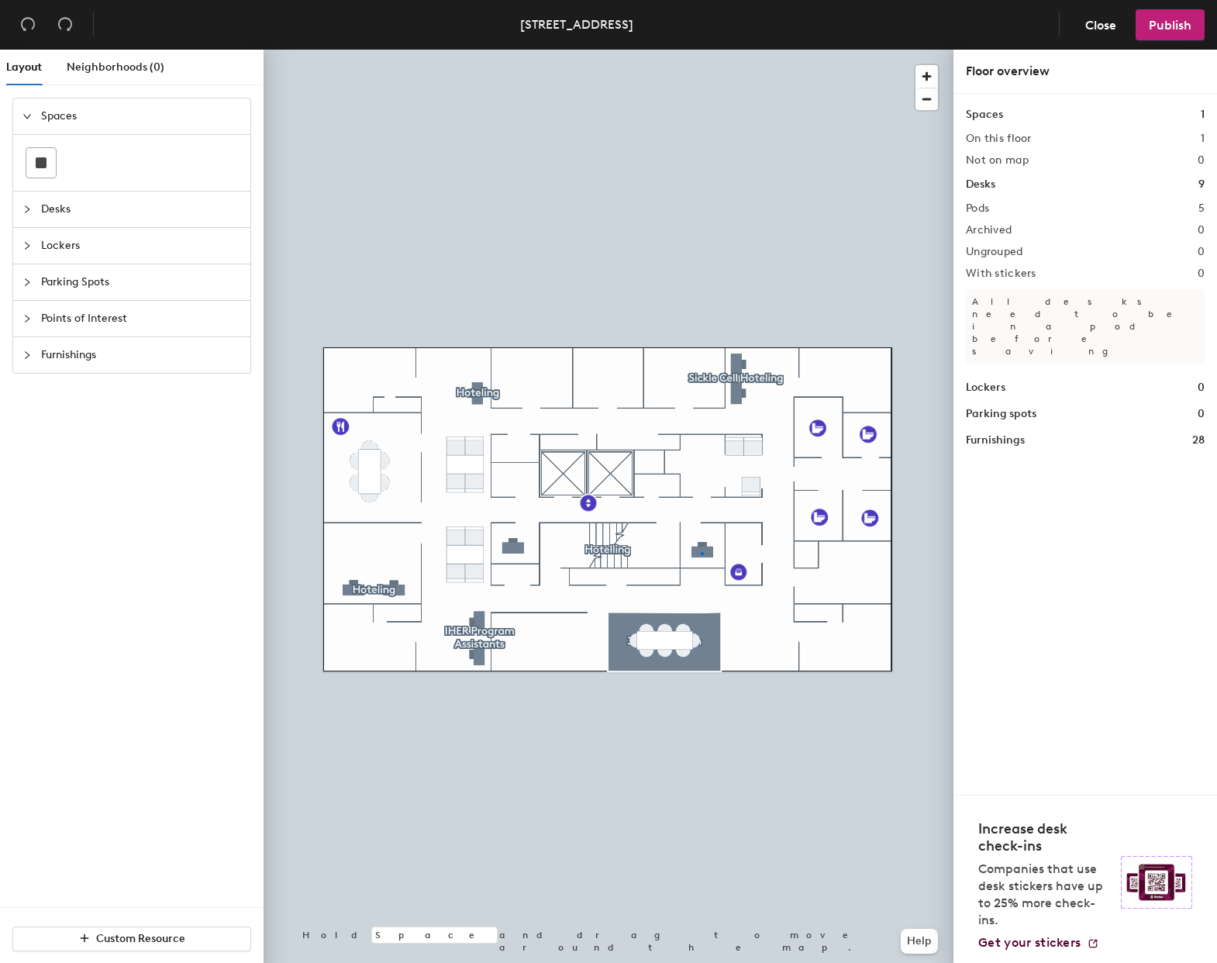
click at [701, 50] on div at bounding box center [609, 50] width 690 height 0
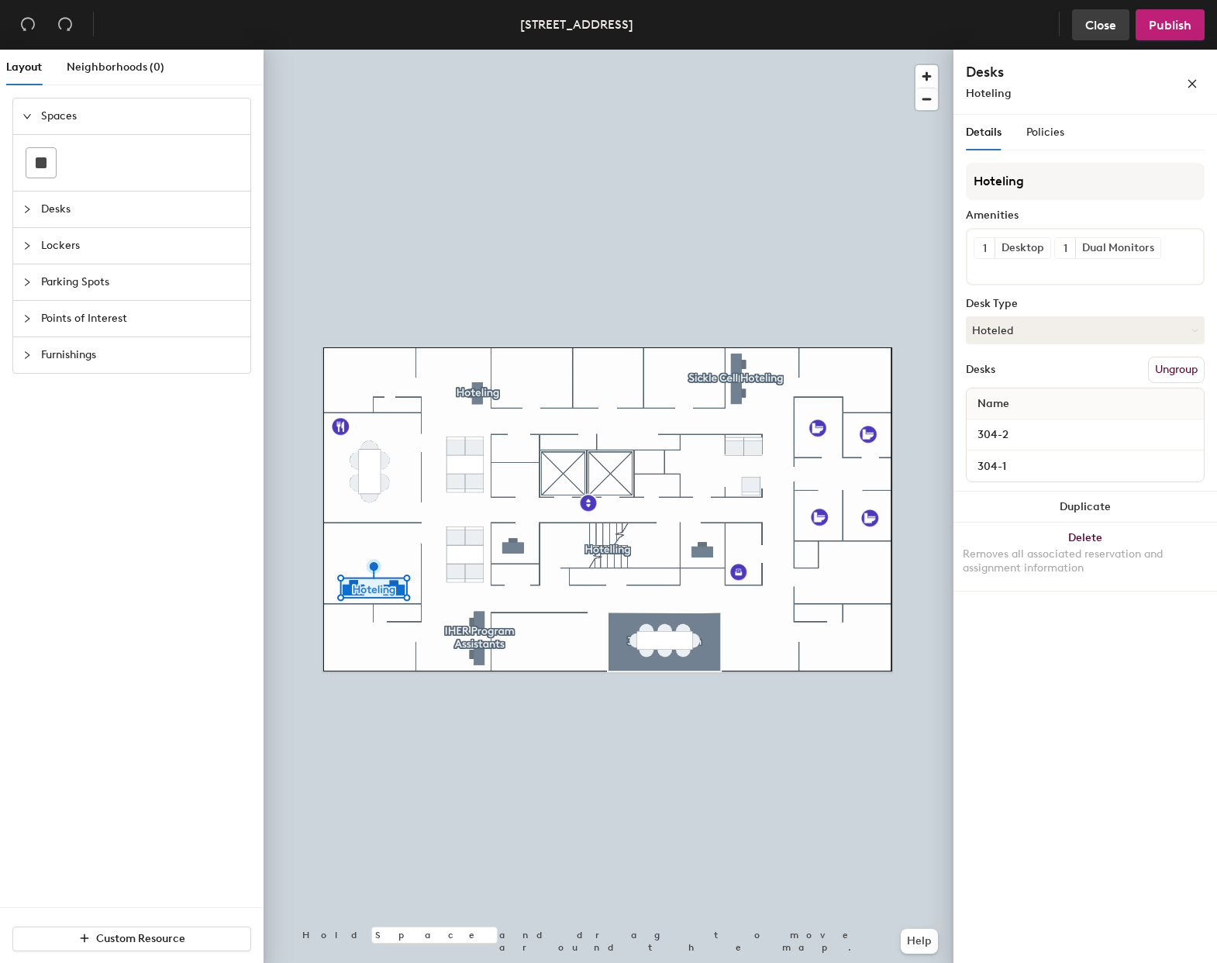
click at [1102, 30] on span "Close" at bounding box center [1101, 25] width 31 height 15
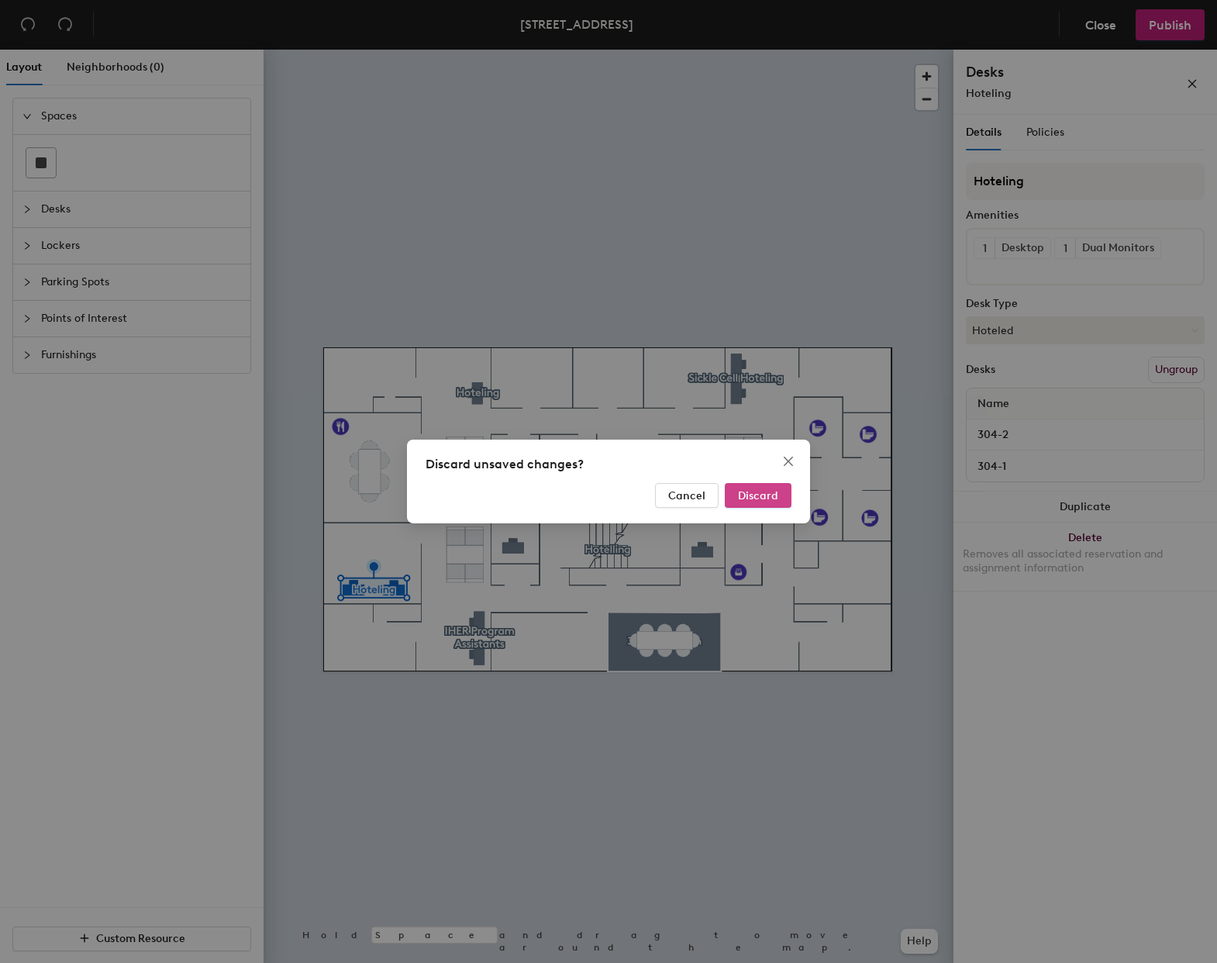
click at [754, 495] on span "Discard" at bounding box center [758, 495] width 40 height 13
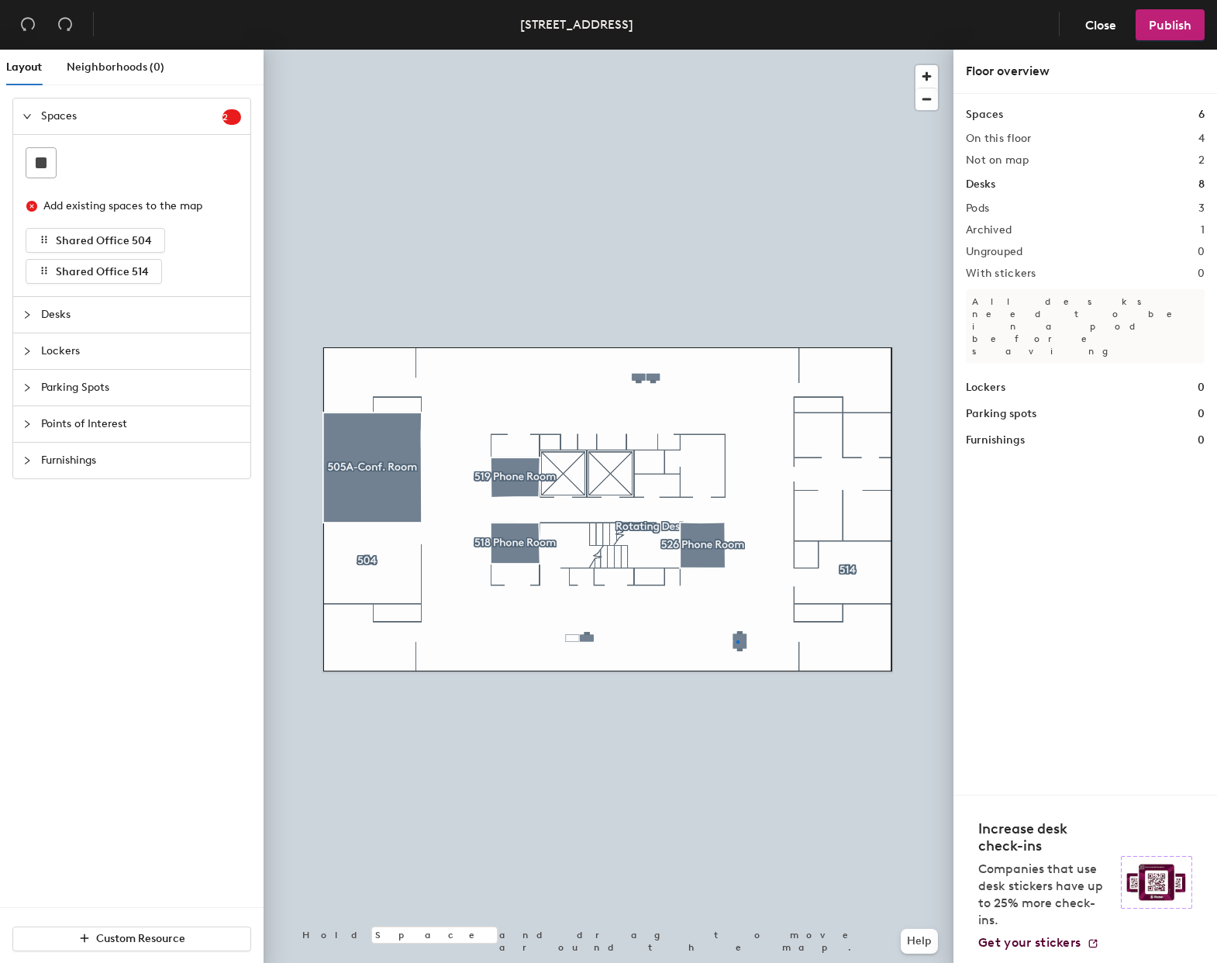
click at [737, 50] on div at bounding box center [609, 50] width 690 height 0
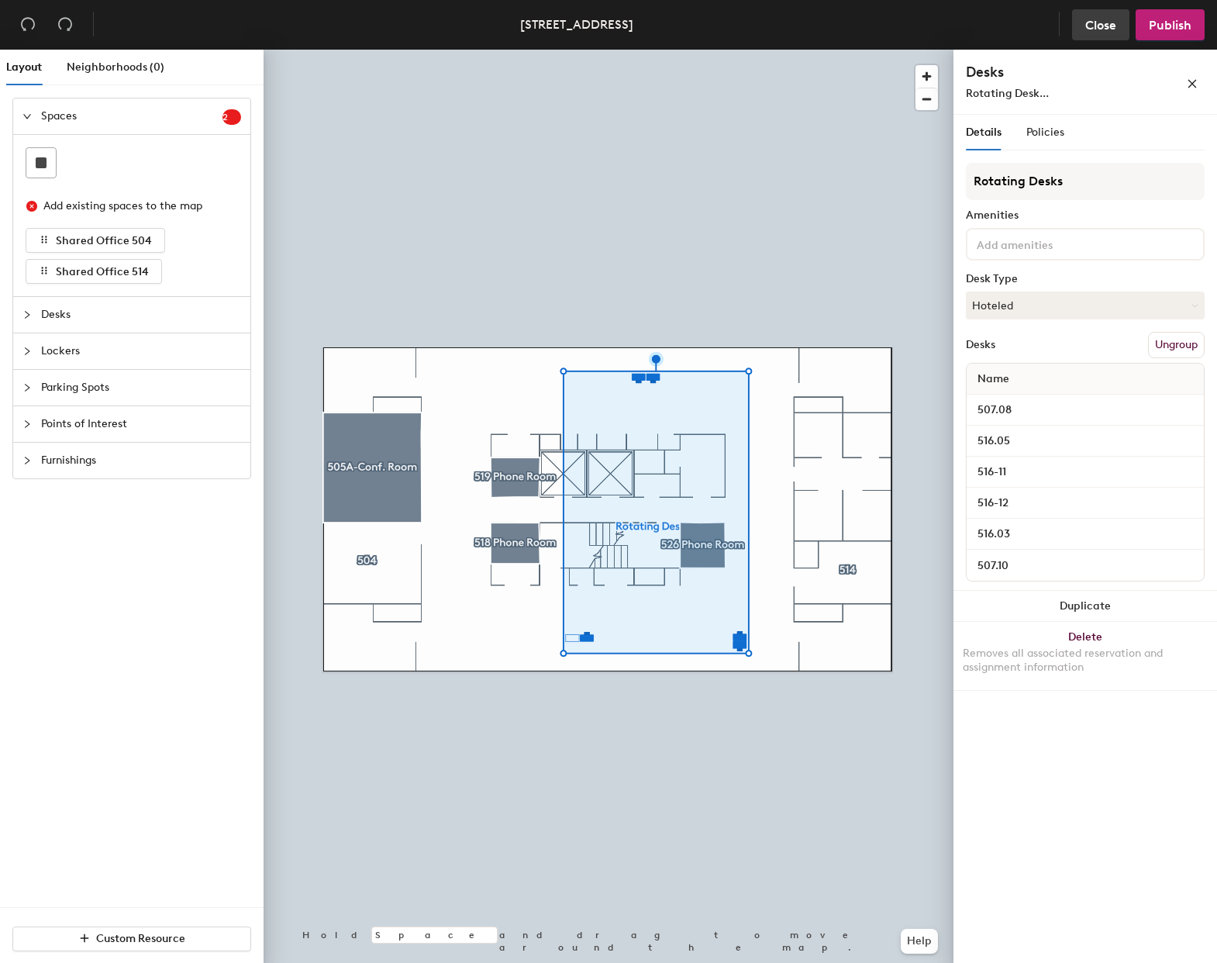
click at [1100, 25] on span "Close" at bounding box center [1101, 25] width 31 height 15
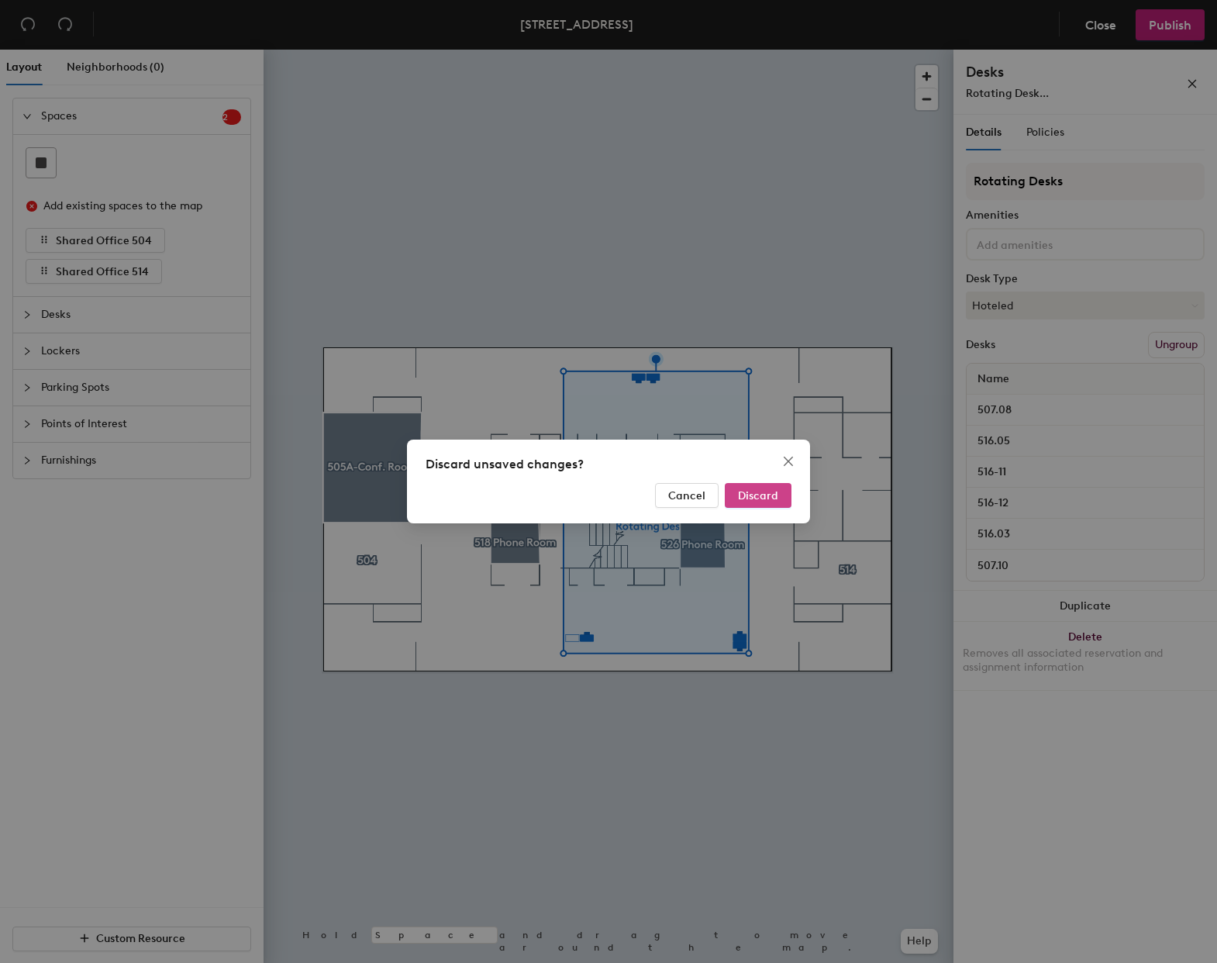
click at [757, 500] on span "Discard" at bounding box center [758, 495] width 40 height 13
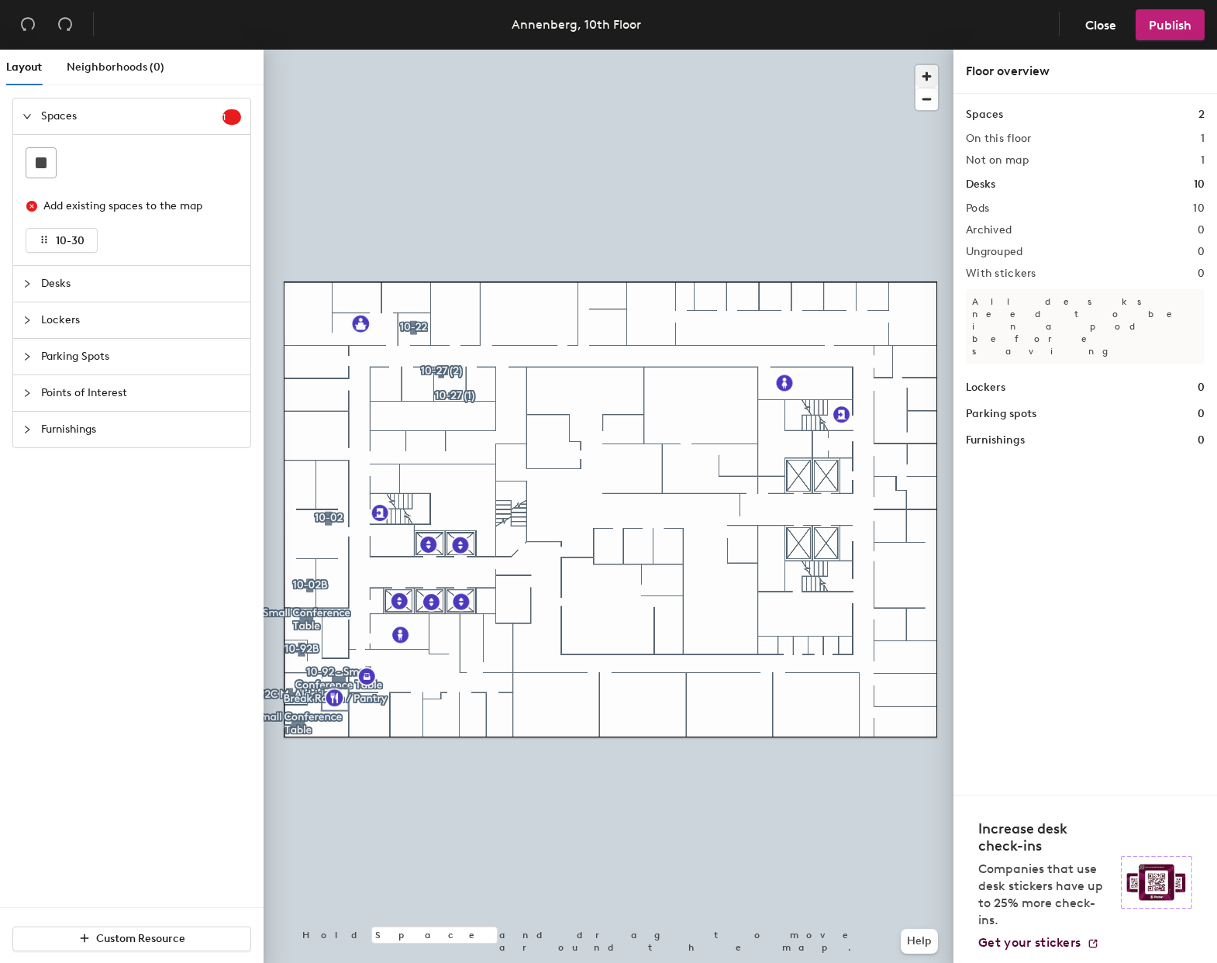
click at [931, 74] on span "button" at bounding box center [927, 76] width 22 height 22
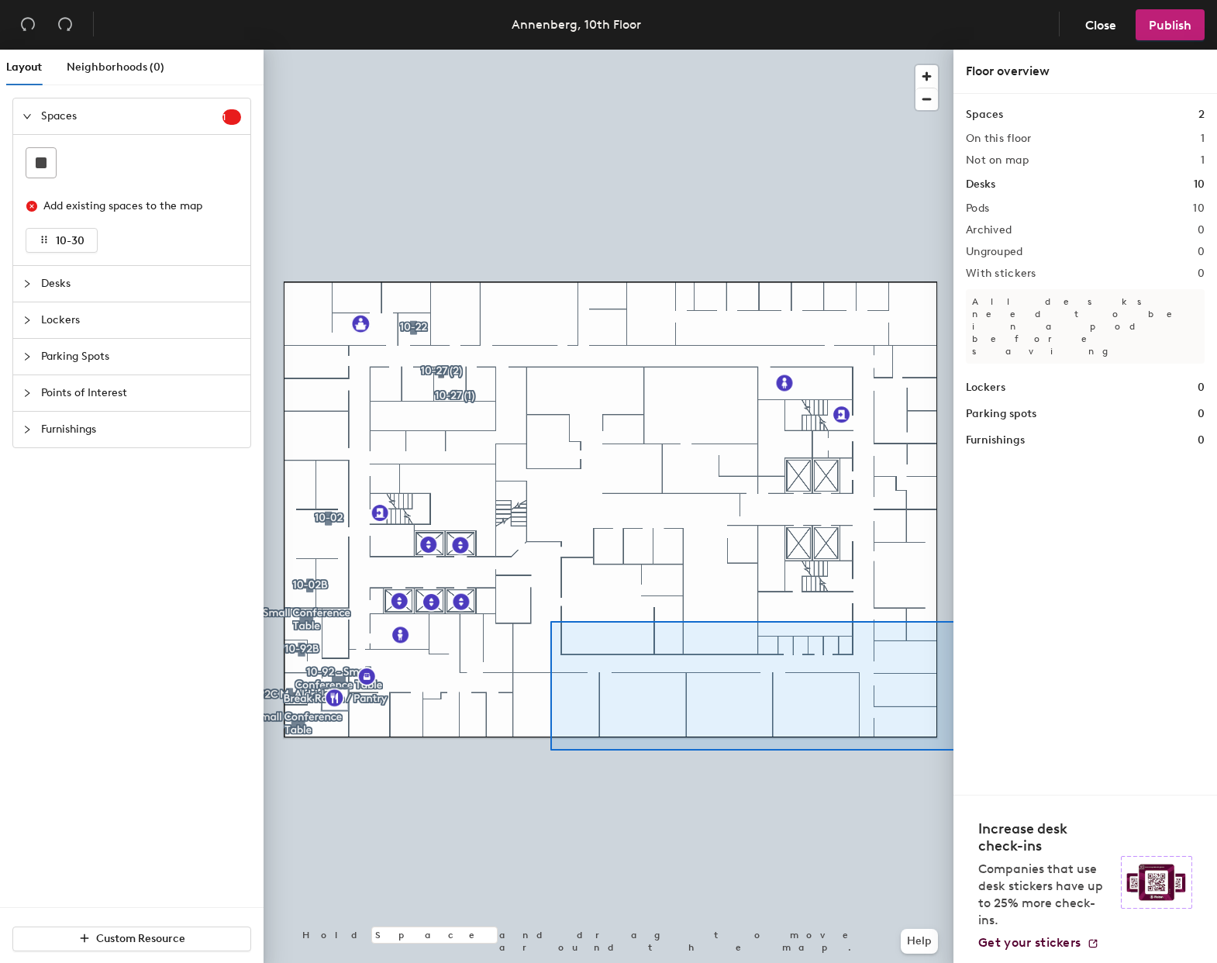
click at [1038, 620] on div "Layout Neighborhoods (0) Spaces 1 Add existing spaces to the map 10-30 Desks Lo…" at bounding box center [608, 510] width 1217 height 920
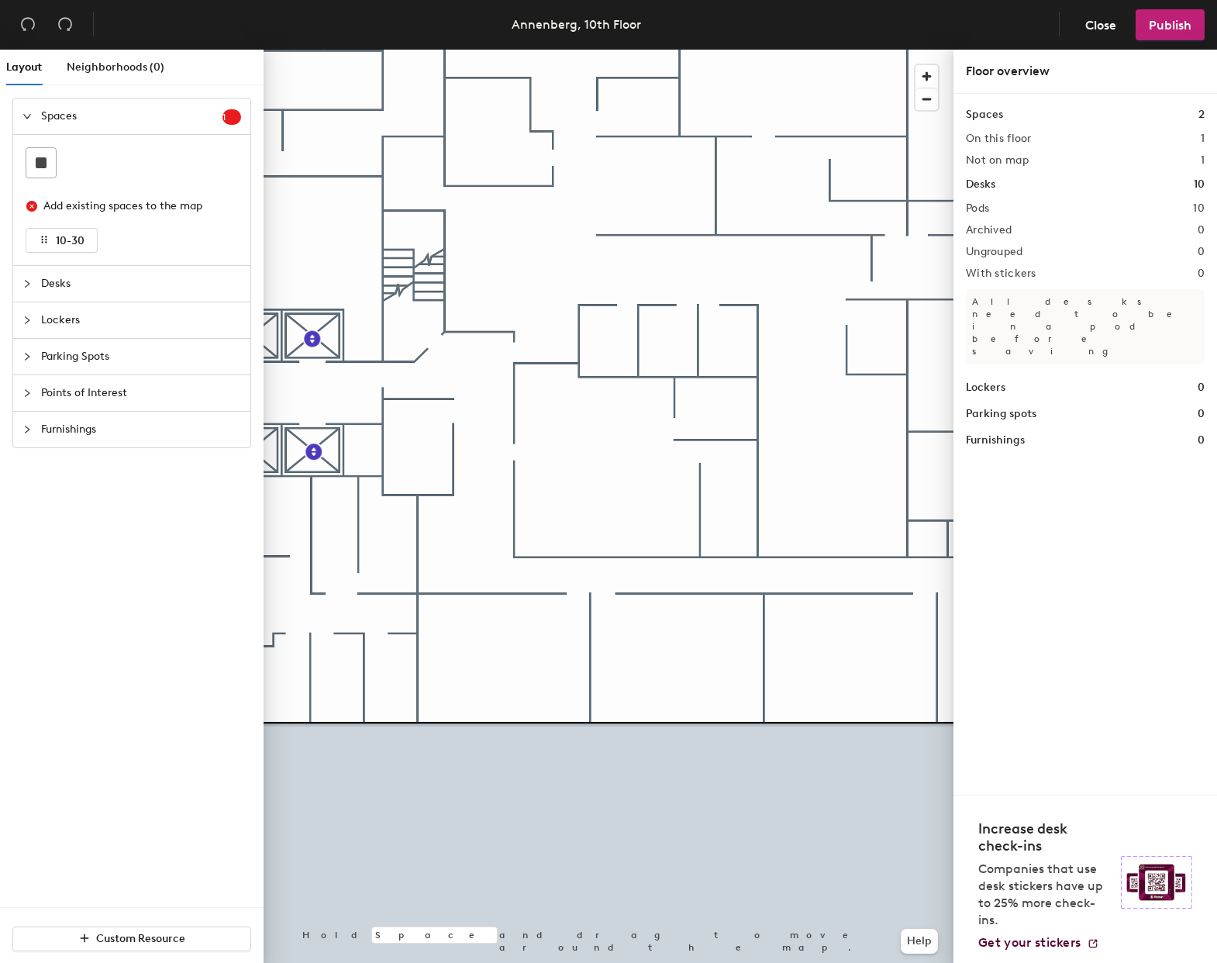
click at [423, 50] on div at bounding box center [609, 50] width 690 height 0
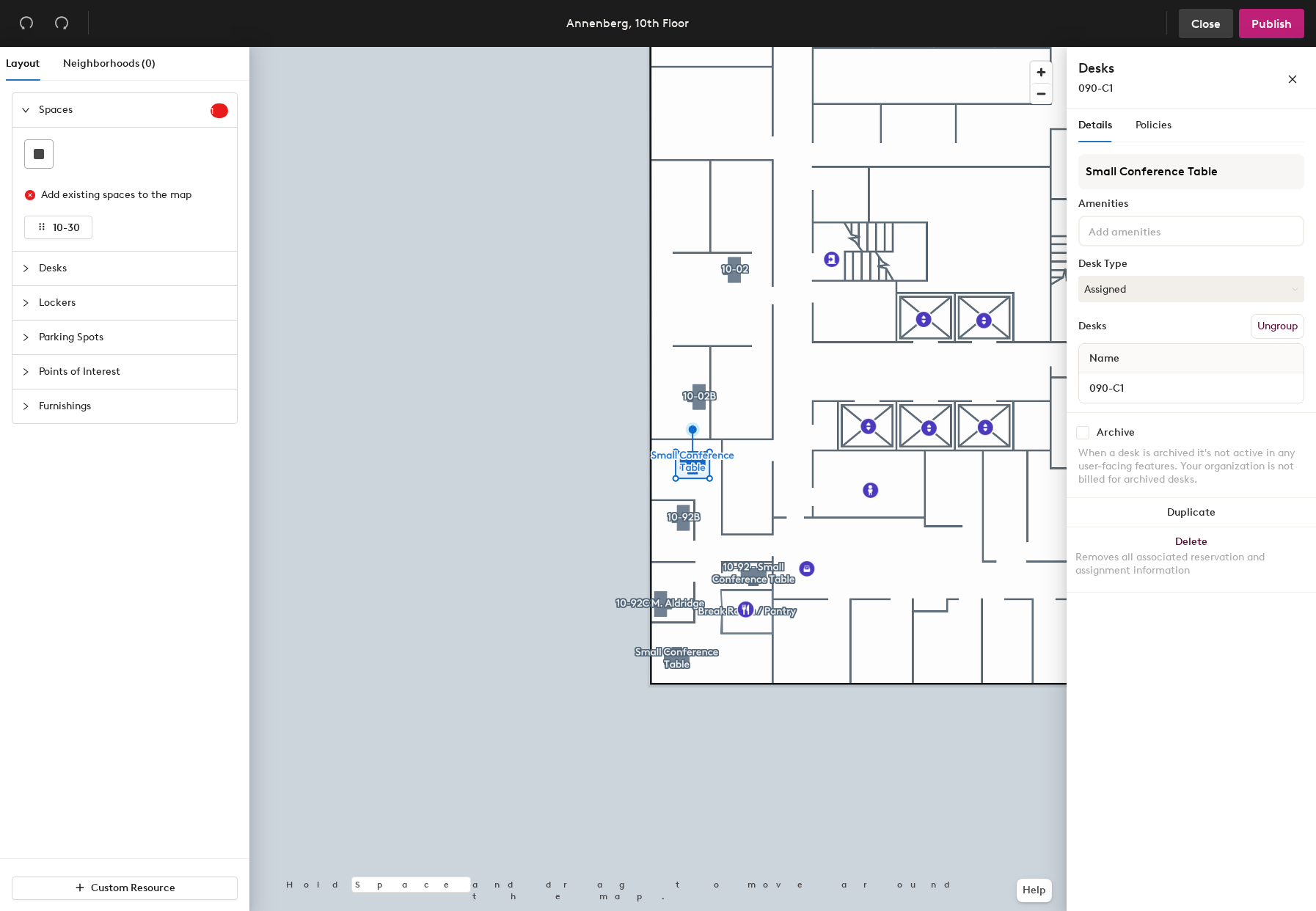
click at [1151, 27] on span "Close" at bounding box center [1205, 24] width 29 height 14
click at [1151, 24] on div "Discard unsaved changes? Cancel Discard" at bounding box center [658, 455] width 1316 height 911
click at [1151, 26] on span "Close" at bounding box center [1205, 24] width 29 height 14
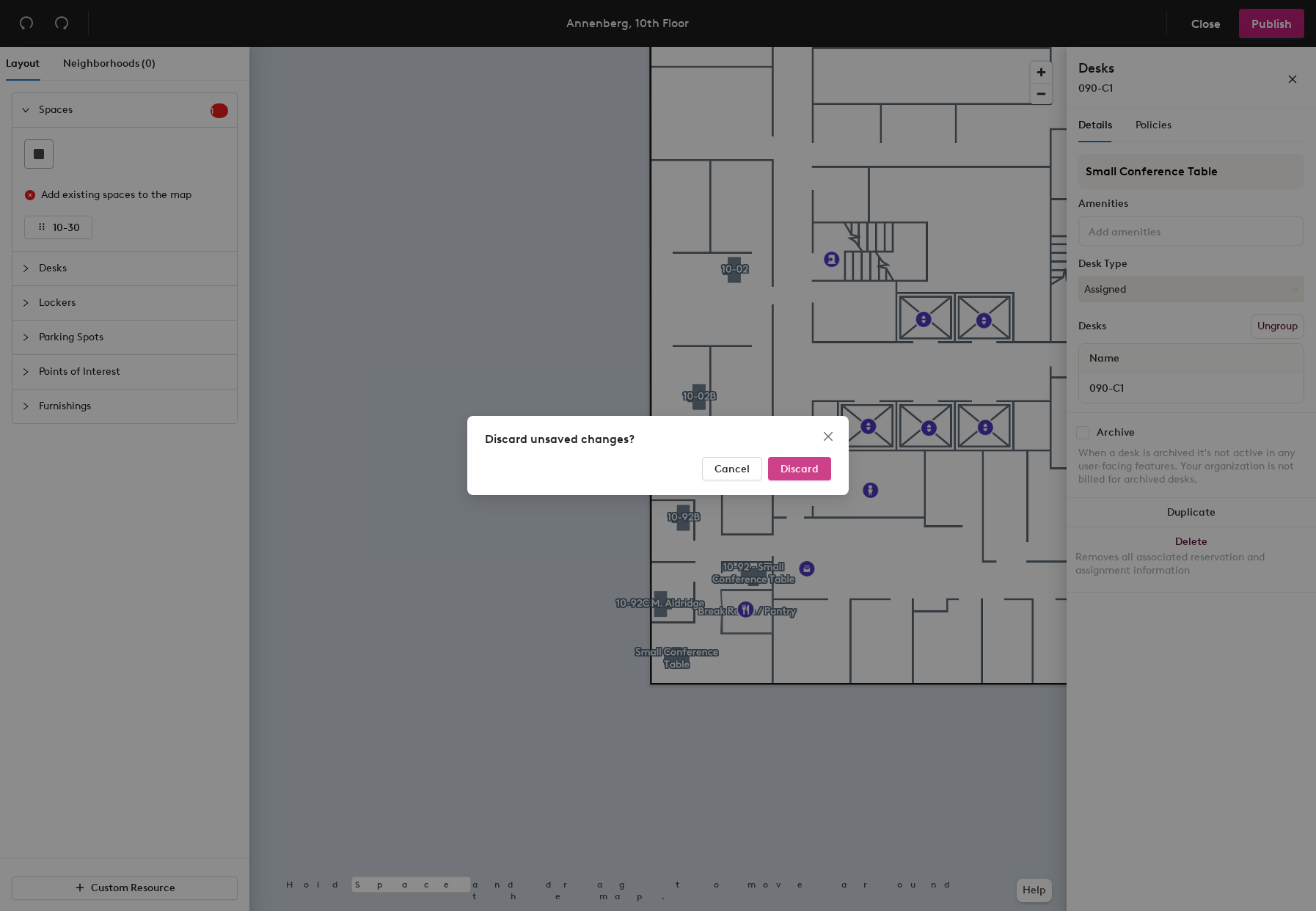
click at [793, 469] on span "Discard" at bounding box center [799, 468] width 38 height 12
